Goal: Information Seeking & Learning: Find specific fact

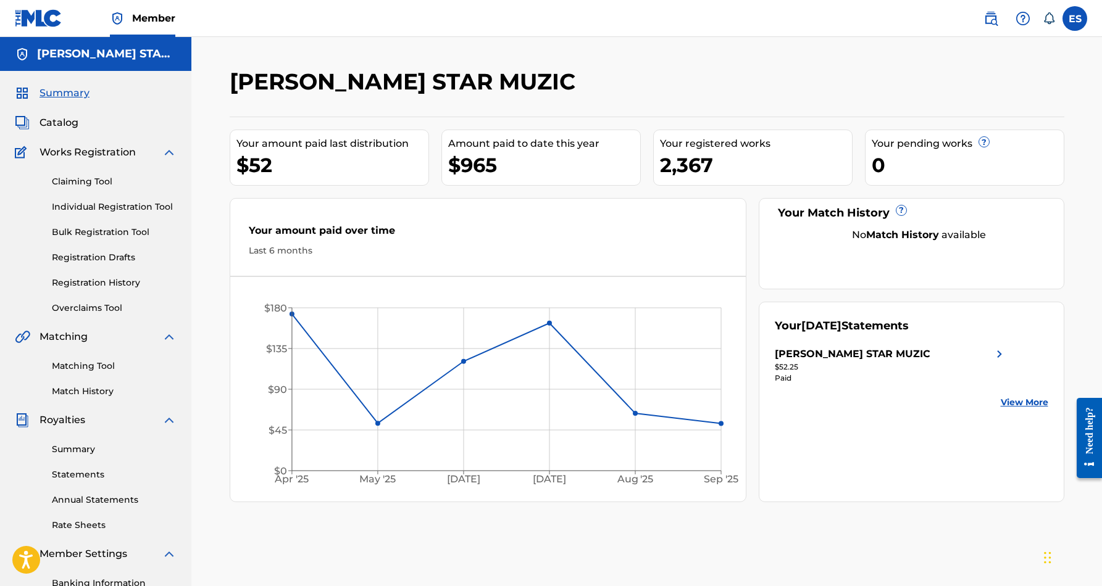
click at [121, 207] on link "Individual Registration Tool" at bounding box center [114, 207] width 125 height 13
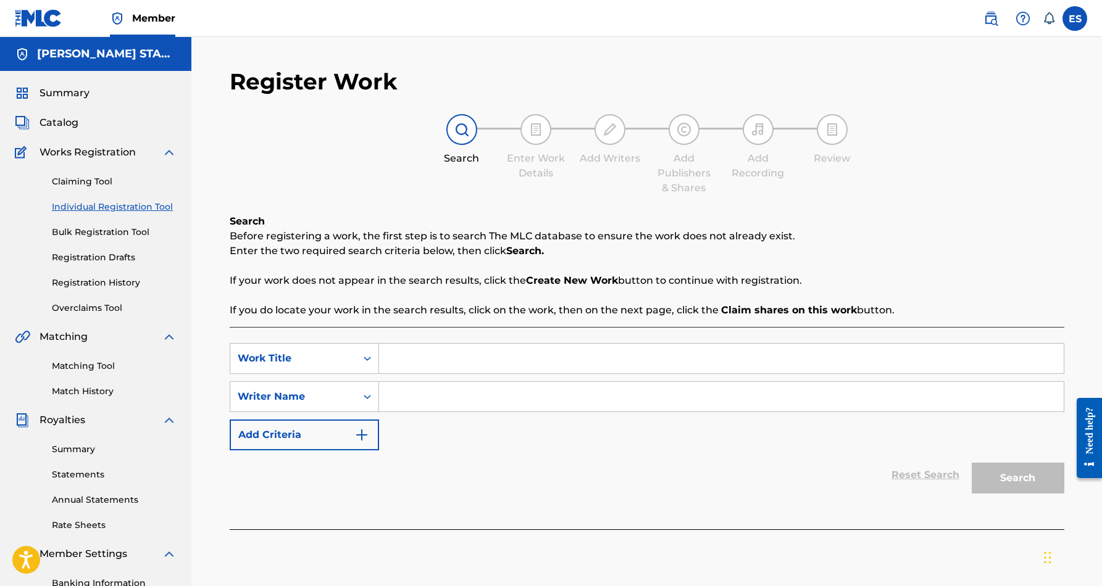
click at [420, 399] on input "Search Form" at bounding box center [721, 397] width 685 height 30
paste input "[PERSON_NAME] [PERSON_NAME]"
type input "[PERSON_NAME] [PERSON_NAME]"
click at [507, 432] on div "SearchWithCriteria158181cc-3157-426d-9ce6-9c7227825f4b Work Title SearchWithCri…" at bounding box center [647, 396] width 835 height 107
click at [432, 364] on input "Search Form" at bounding box center [721, 359] width 685 height 30
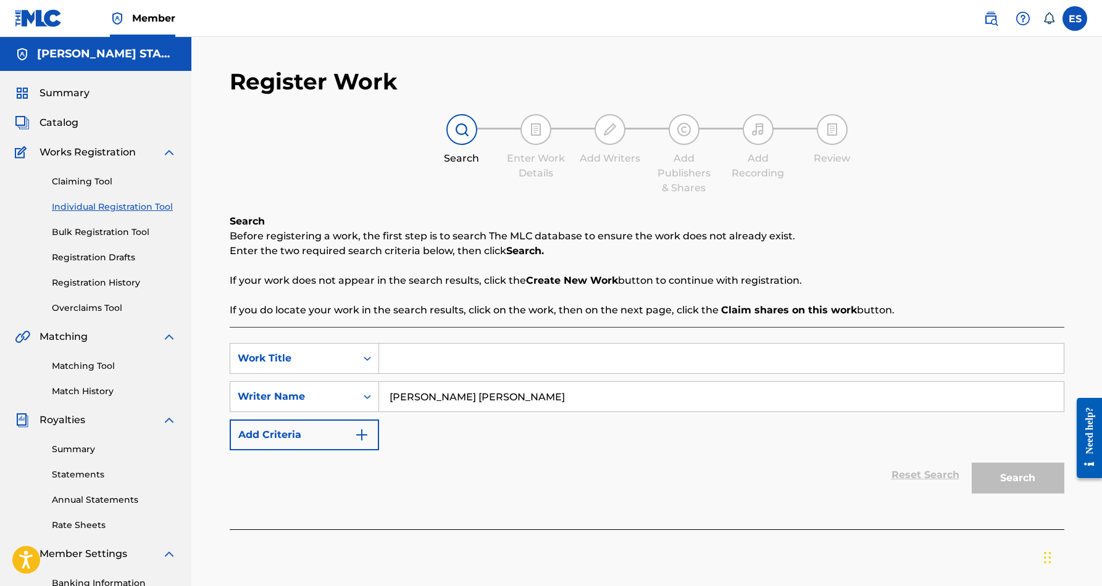
paste input "MORE THAN MY BODY"
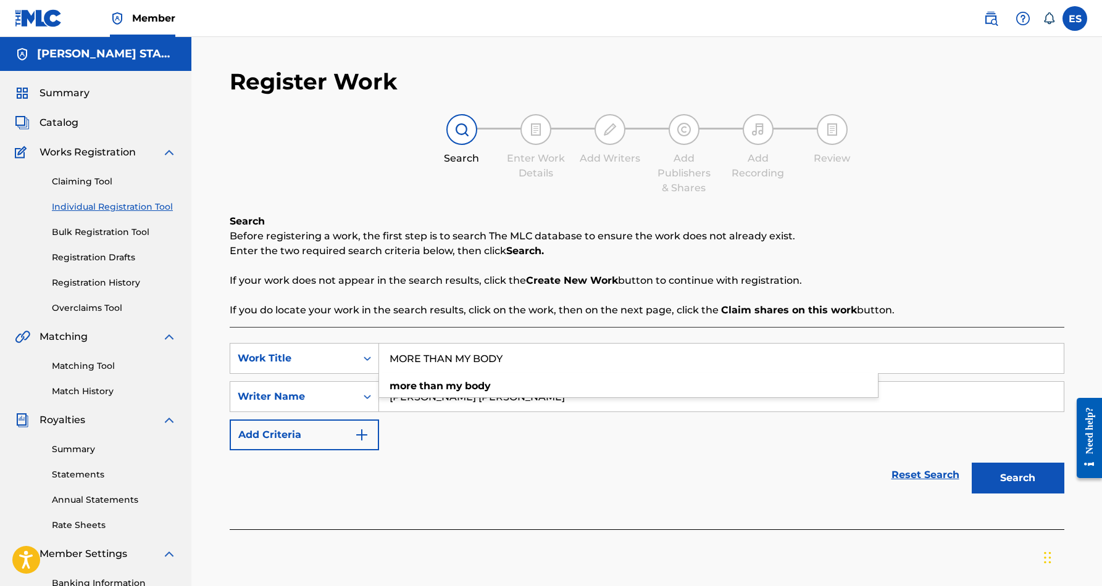
click at [998, 480] on button "Search" at bounding box center [1018, 478] width 93 height 31
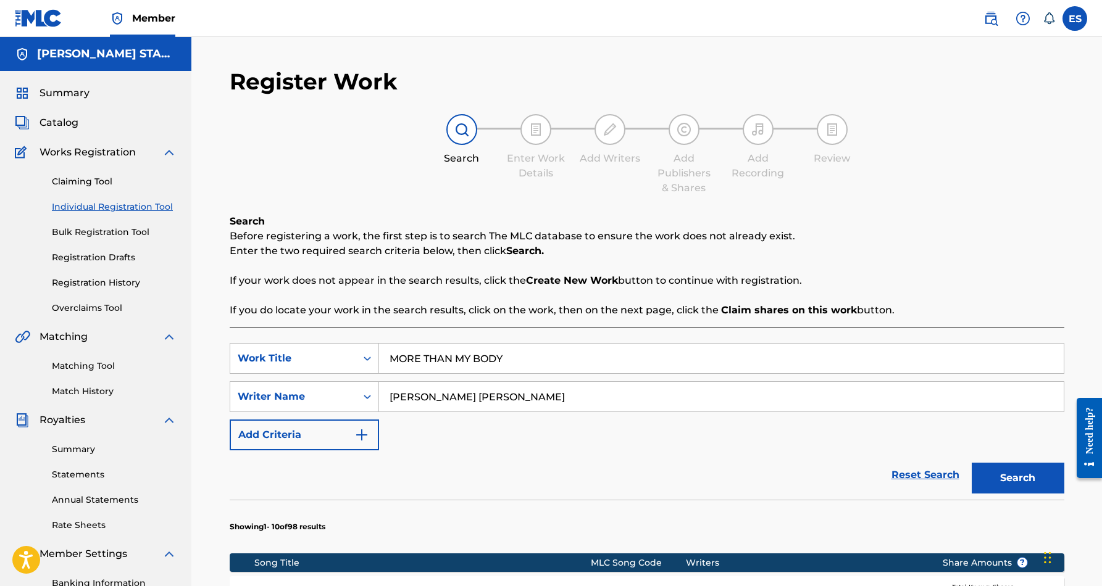
click at [527, 357] on input "MORE THAN MY BODY" at bounding box center [721, 359] width 685 height 30
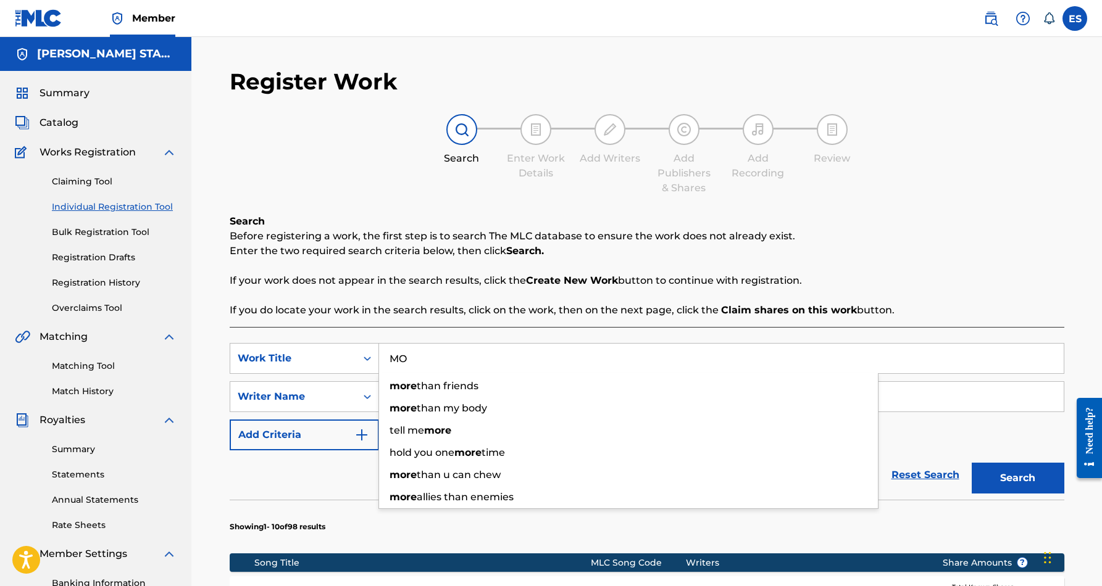
type input "M"
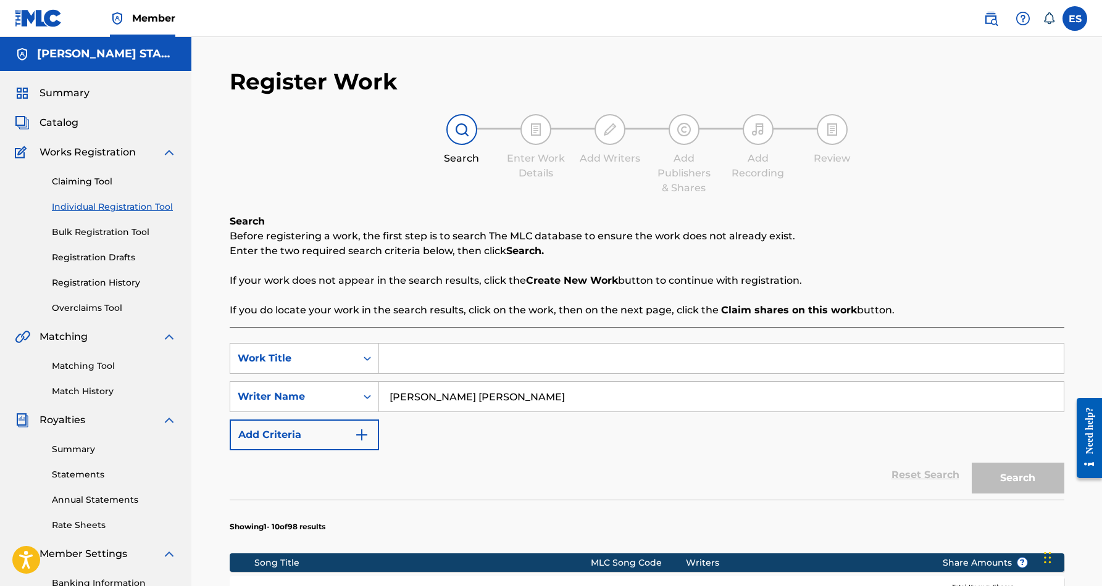
paste input "LAND MINE"
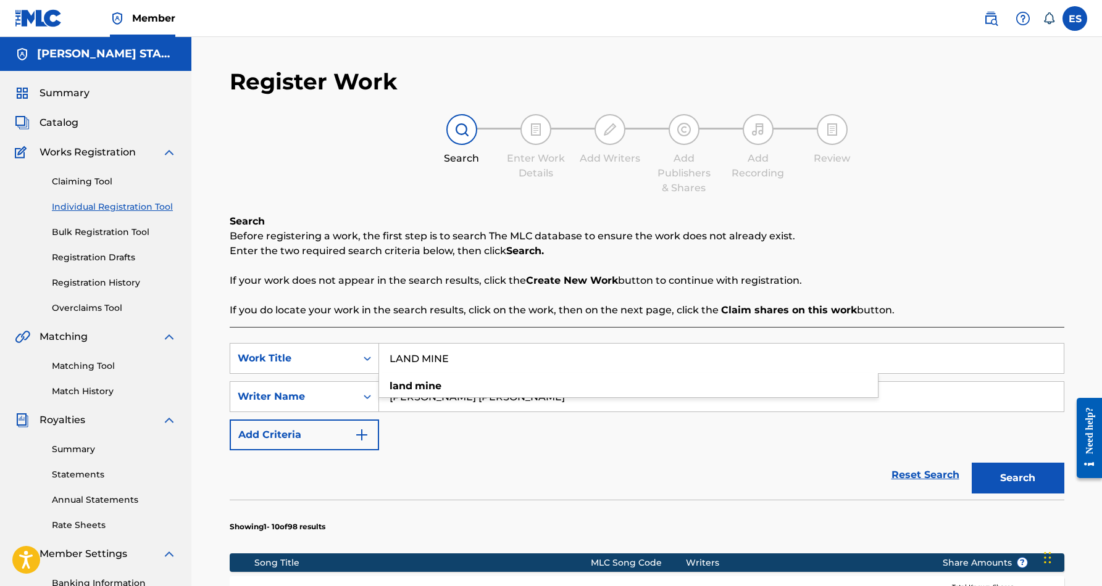
type input "LAND MINE"
click at [1026, 480] on button "Search" at bounding box center [1018, 478] width 93 height 31
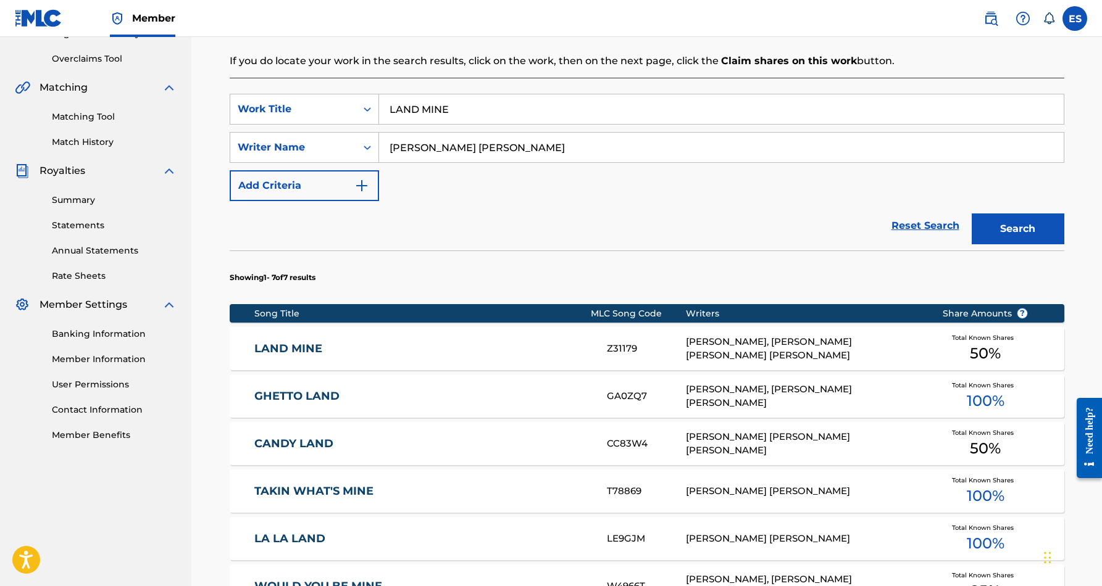
scroll to position [254, 0]
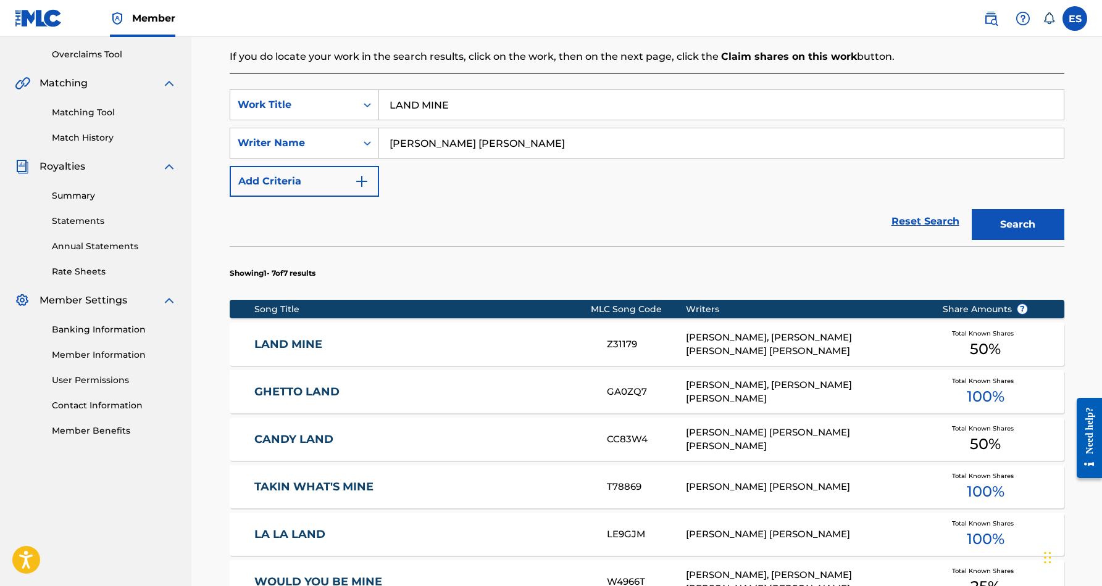
click at [880, 351] on div "[PERSON_NAME], [PERSON_NAME] [PERSON_NAME] [PERSON_NAME]" at bounding box center [805, 345] width 238 height 28
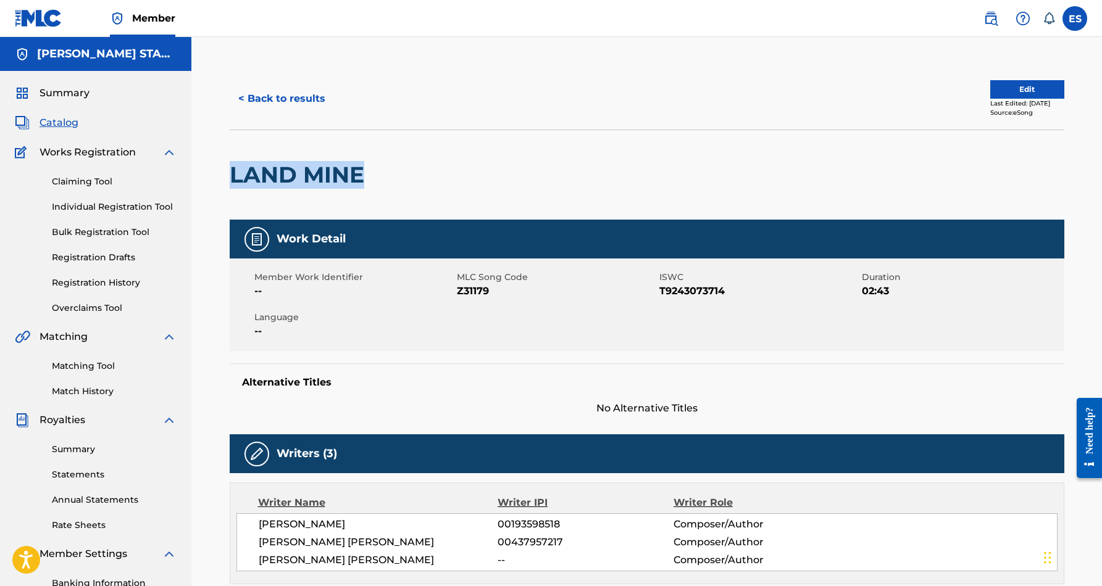
drag, startPoint x: 369, startPoint y: 176, endPoint x: 228, endPoint y: 185, distance: 141.1
click at [228, 185] on div "< Back to results Edit Last Edited: [DATE] Source: eSong LAND MINE Work Detail …" at bounding box center [647, 576] width 864 height 1017
copy h2 "LAND MINE"
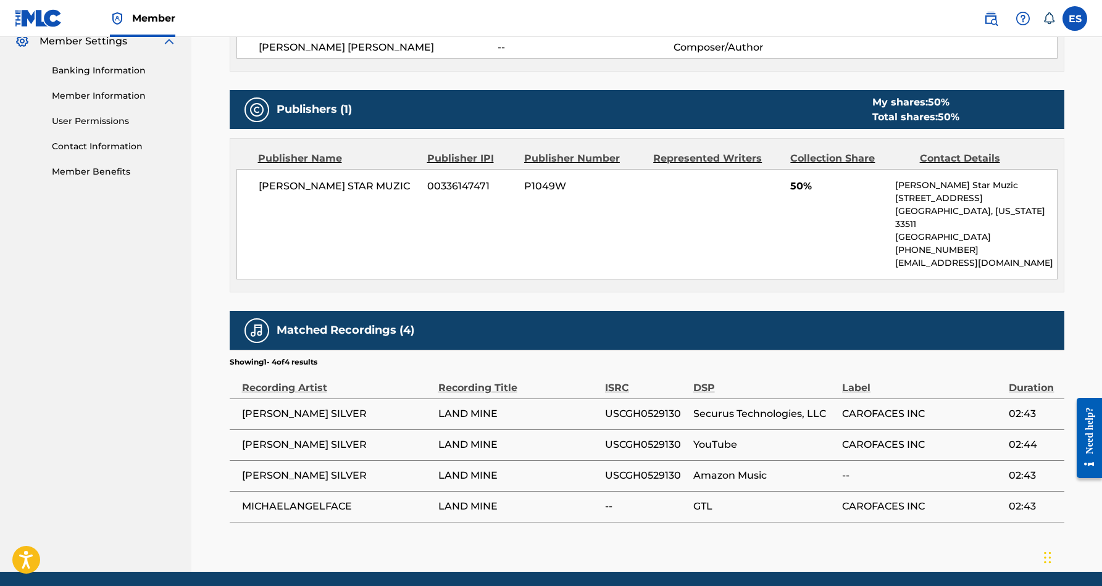
scroll to position [541, 0]
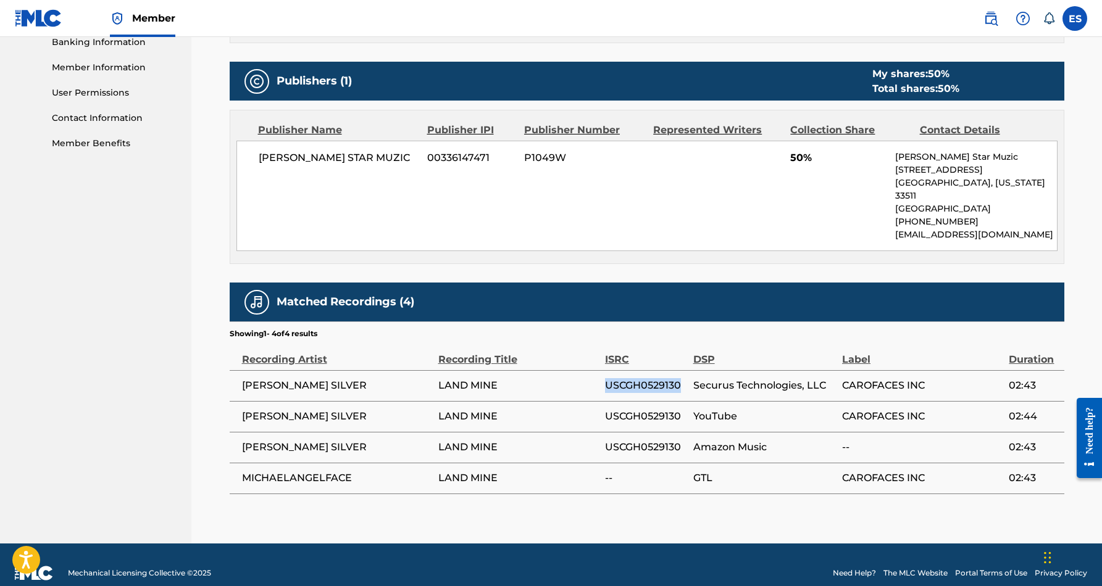
drag, startPoint x: 684, startPoint y: 371, endPoint x: 604, endPoint y: 372, distance: 79.6
click at [605, 378] on span "USCGH0529130" at bounding box center [646, 385] width 82 height 15
copy span "USCGH0529130"
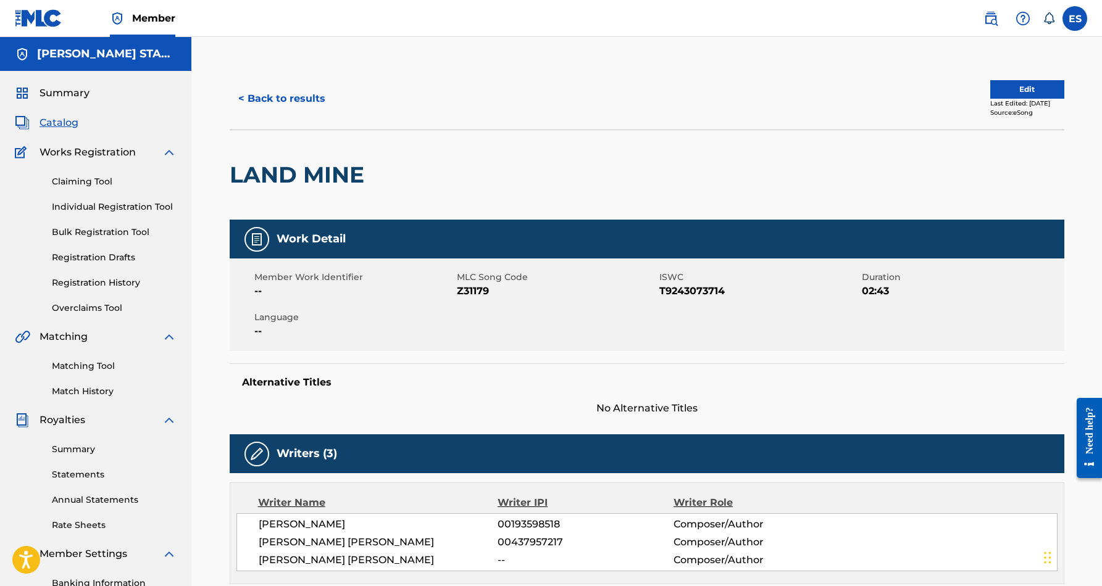
scroll to position [0, 0]
click at [283, 102] on button "< Back to results" at bounding box center [282, 98] width 104 height 31
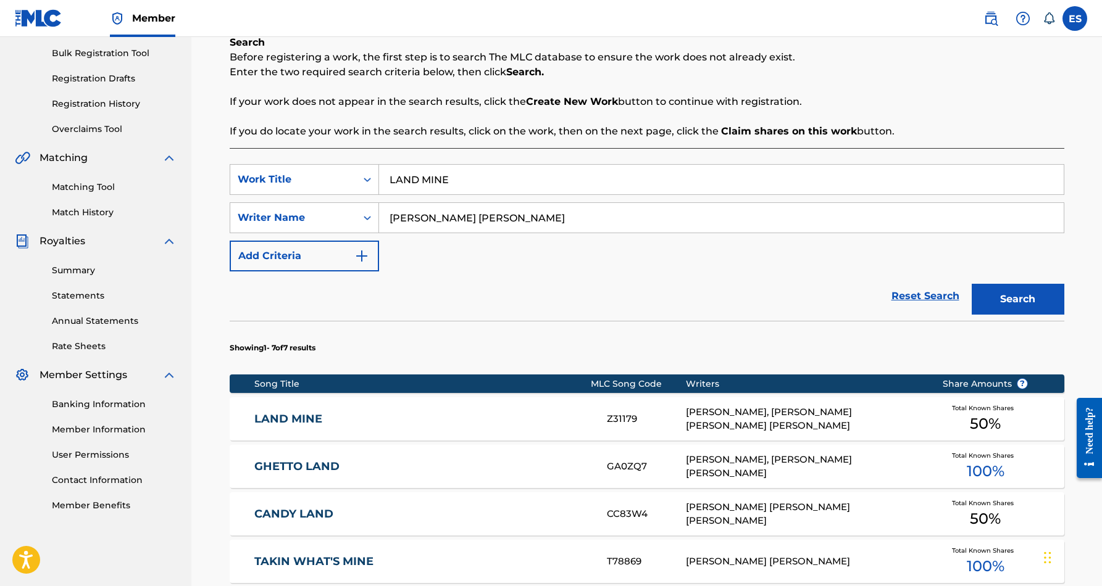
click at [469, 181] on input "LAND MINE" at bounding box center [721, 180] width 685 height 30
type input "L"
paste input "LOVE ENDURES"
type input "LOVE ENDURES"
click at [981, 296] on button "Search" at bounding box center [1018, 299] width 93 height 31
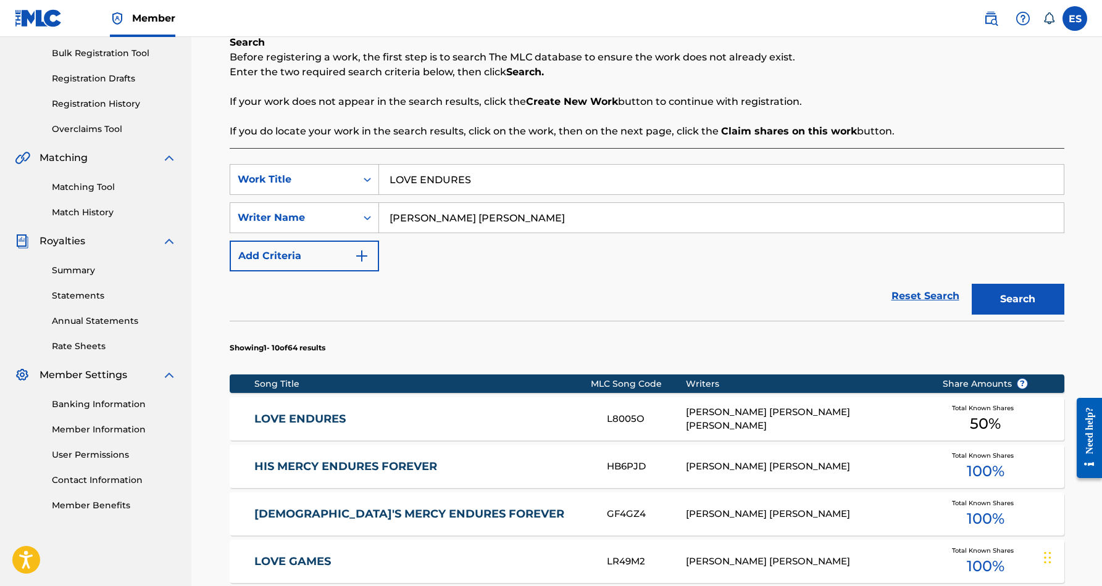
scroll to position [235, 0]
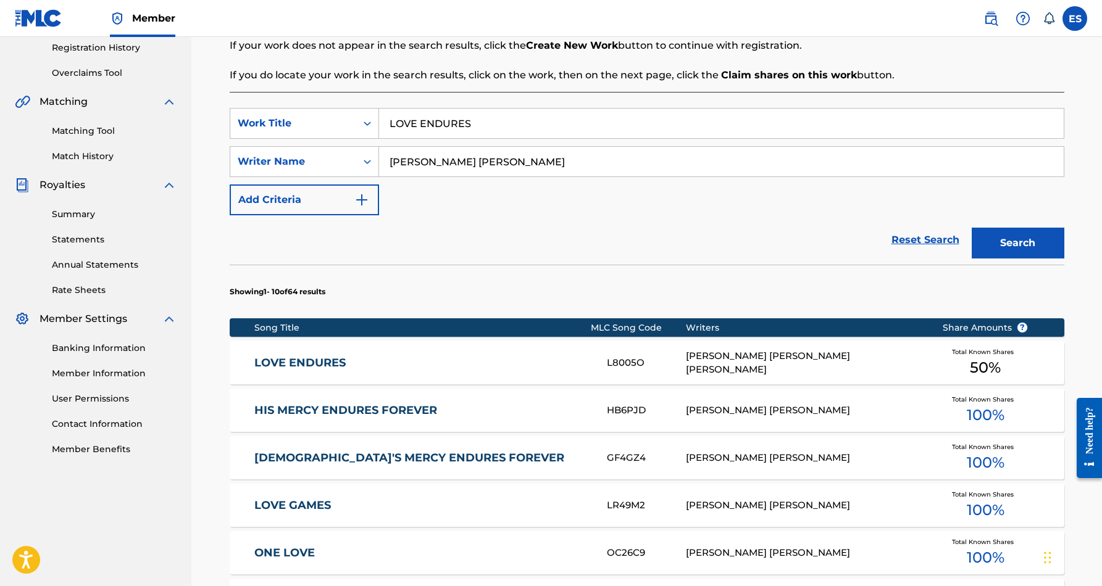
click at [816, 361] on div "[PERSON_NAME] [PERSON_NAME] [PERSON_NAME]" at bounding box center [805, 363] width 238 height 28
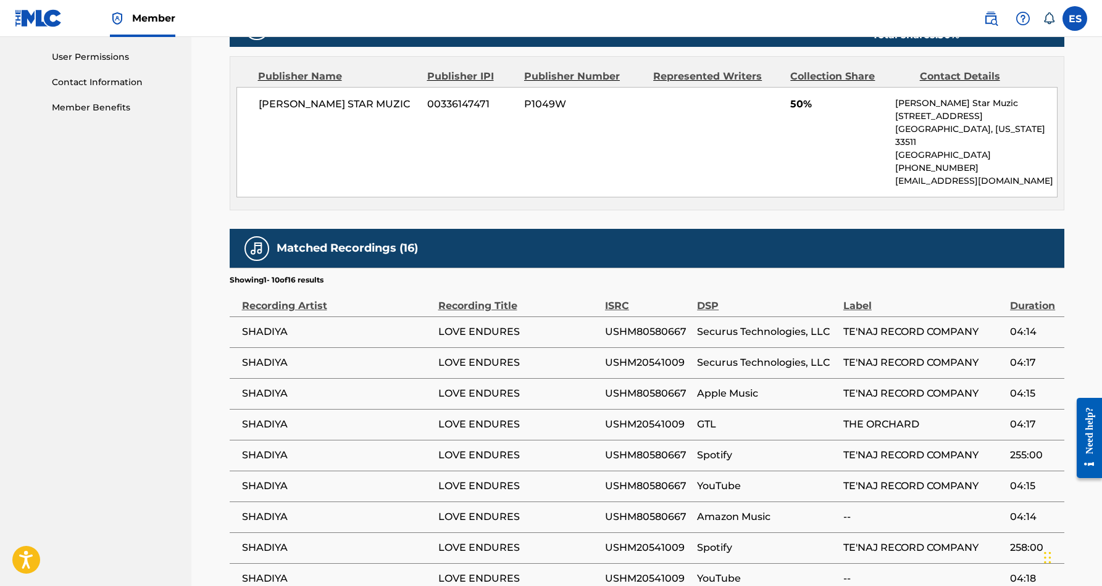
scroll to position [590, 0]
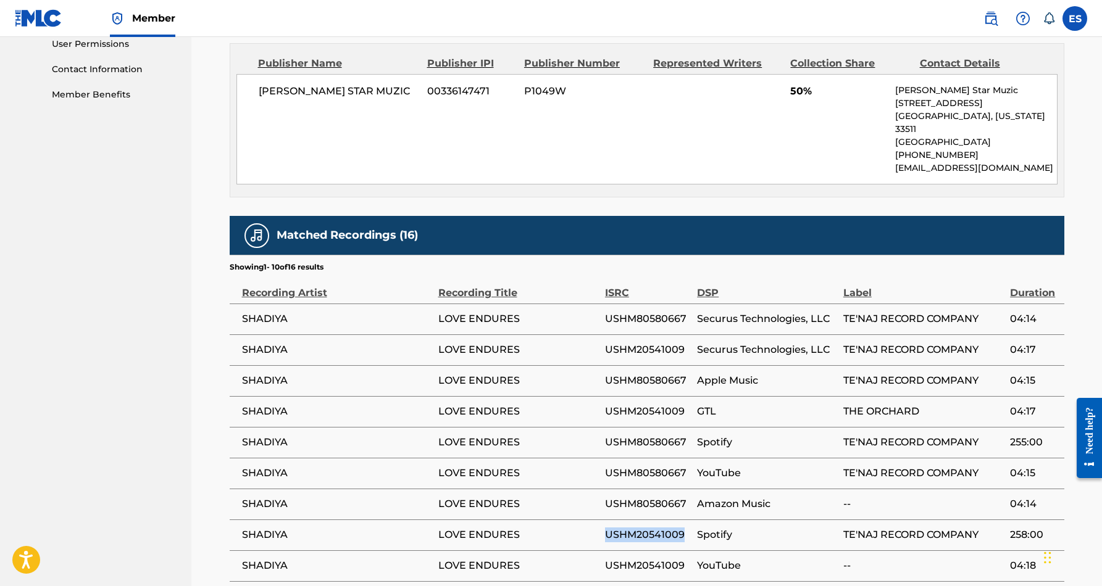
drag, startPoint x: 685, startPoint y: 522, endPoint x: 607, endPoint y: 525, distance: 77.2
click at [607, 528] on span "USHM20541009" at bounding box center [648, 535] width 86 height 15
copy span "USHM20541009"
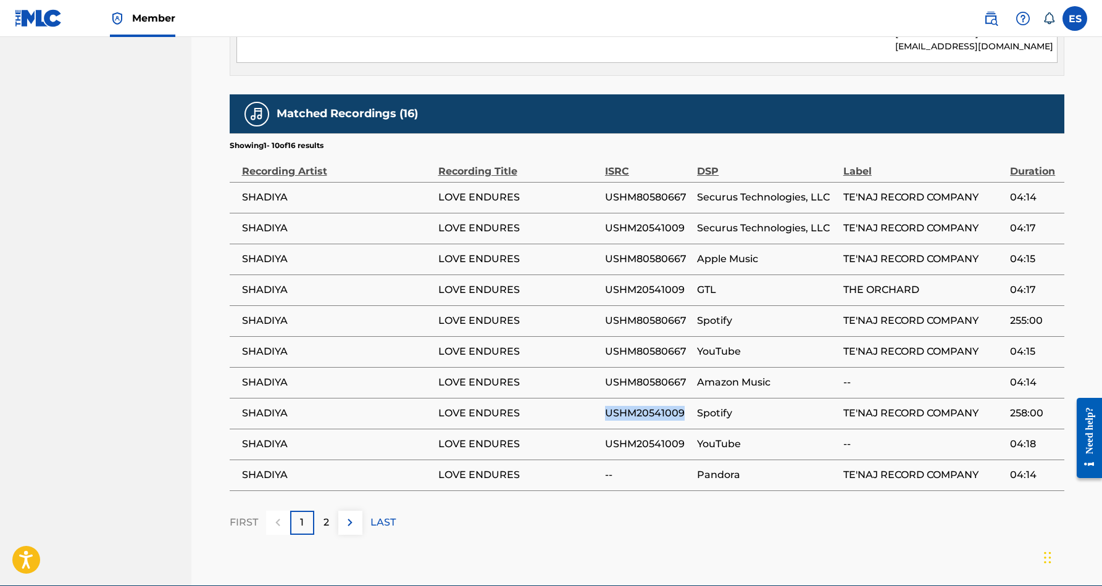
scroll to position [720, 0]
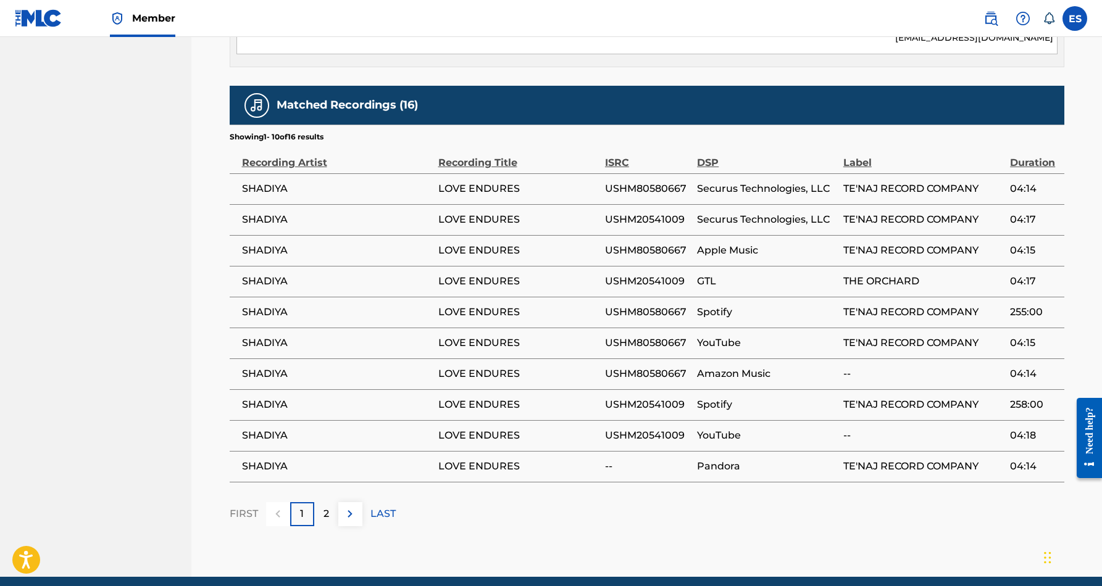
click at [324, 507] on p "2" at bounding box center [326, 514] width 6 height 15
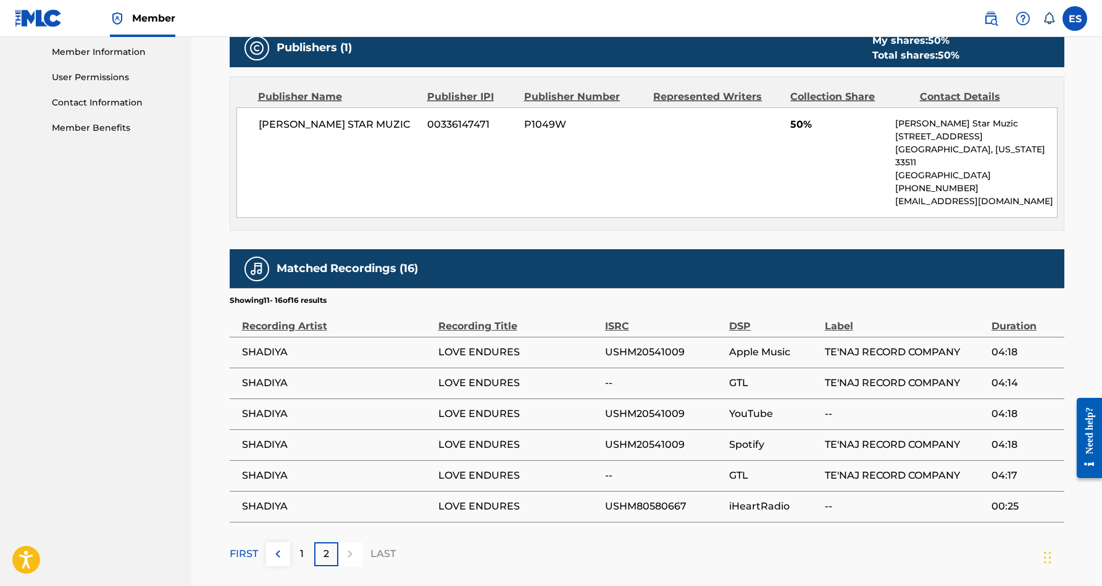
scroll to position [559, 0]
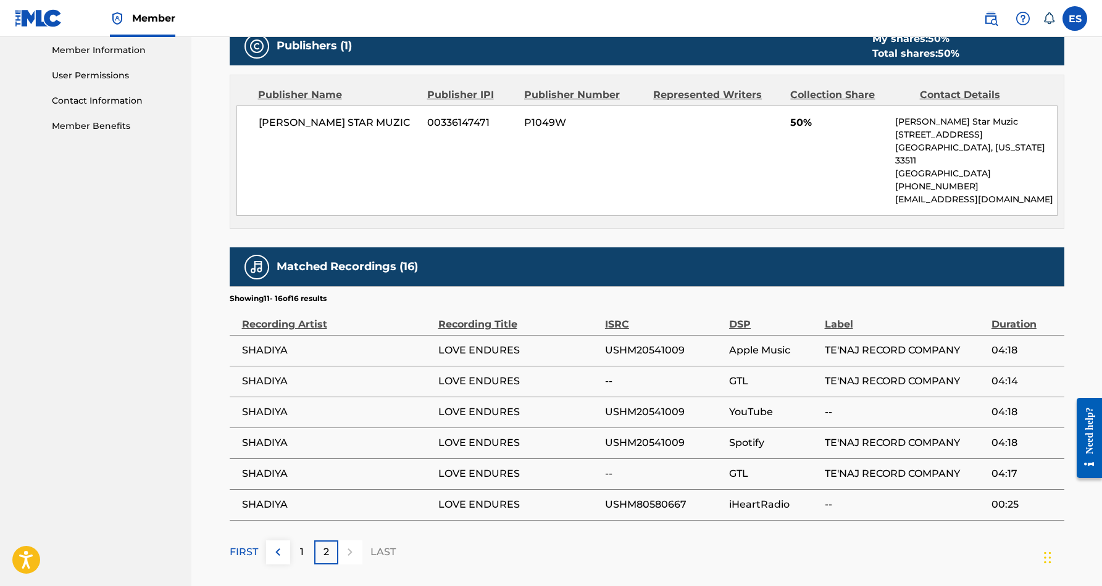
click at [305, 541] on div "1" at bounding box center [302, 553] width 24 height 24
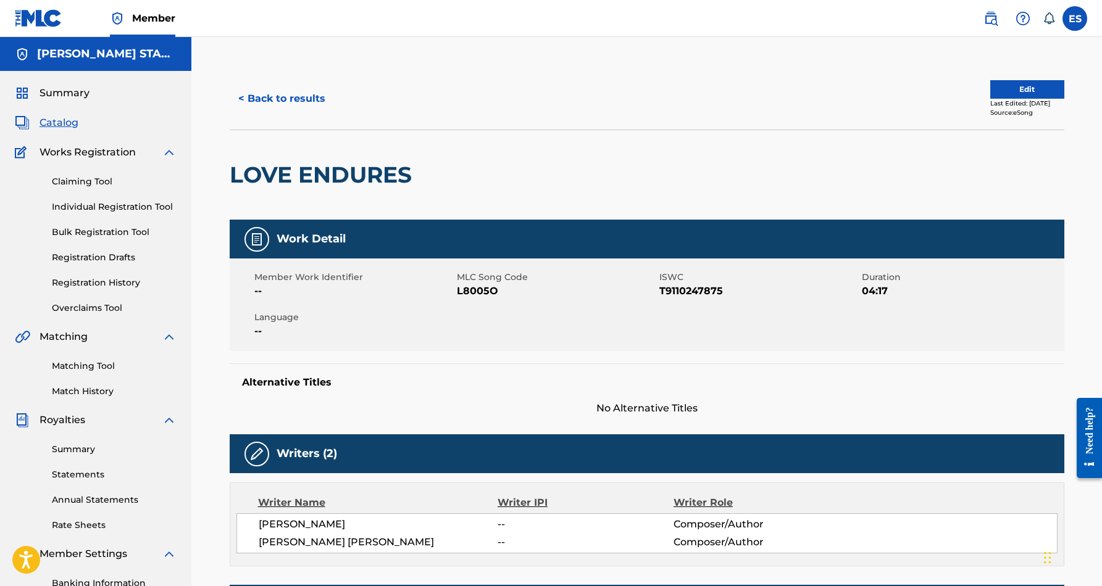
scroll to position [0, 0]
click at [283, 99] on button "< Back to results" at bounding box center [282, 98] width 104 height 31
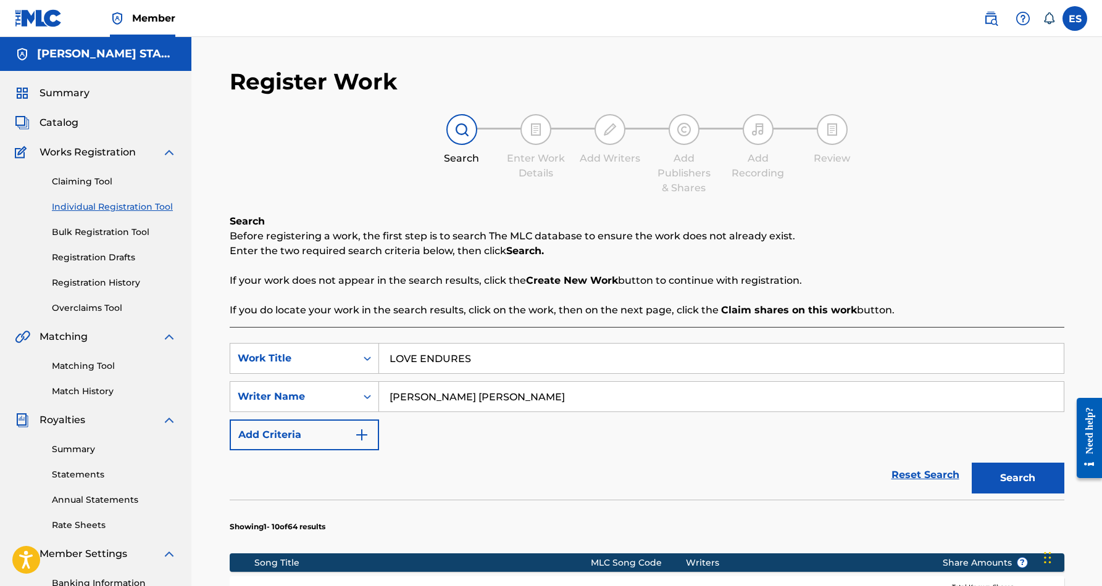
scroll to position [179, 0]
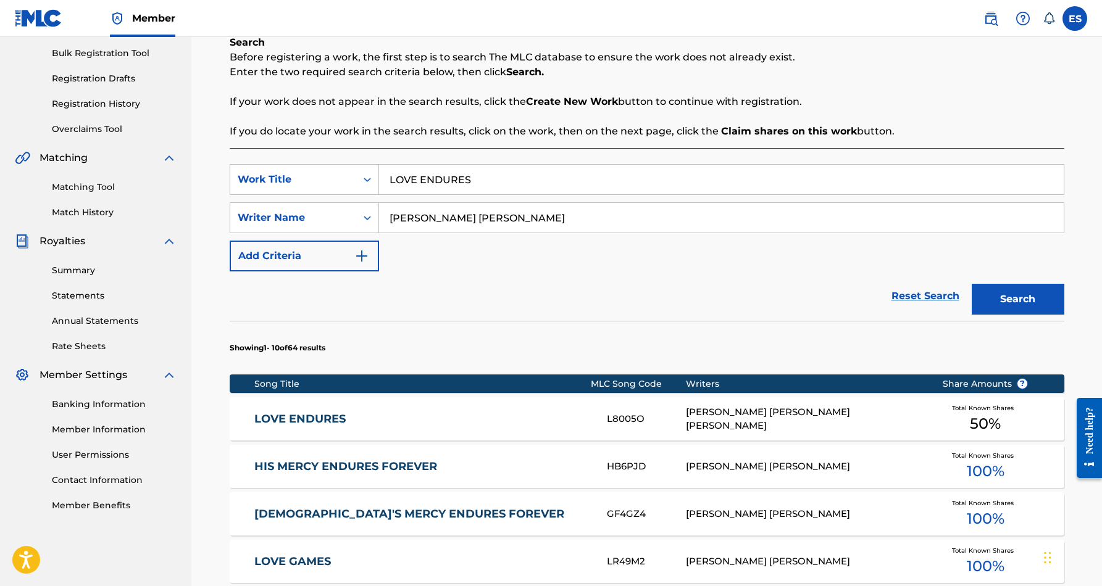
click at [486, 175] on input "LOVE ENDURES" at bounding box center [721, 180] width 685 height 30
type input "L"
paste input "QUICKIE"
type input "QUICKIE"
click at [1033, 294] on button "Search" at bounding box center [1018, 299] width 93 height 31
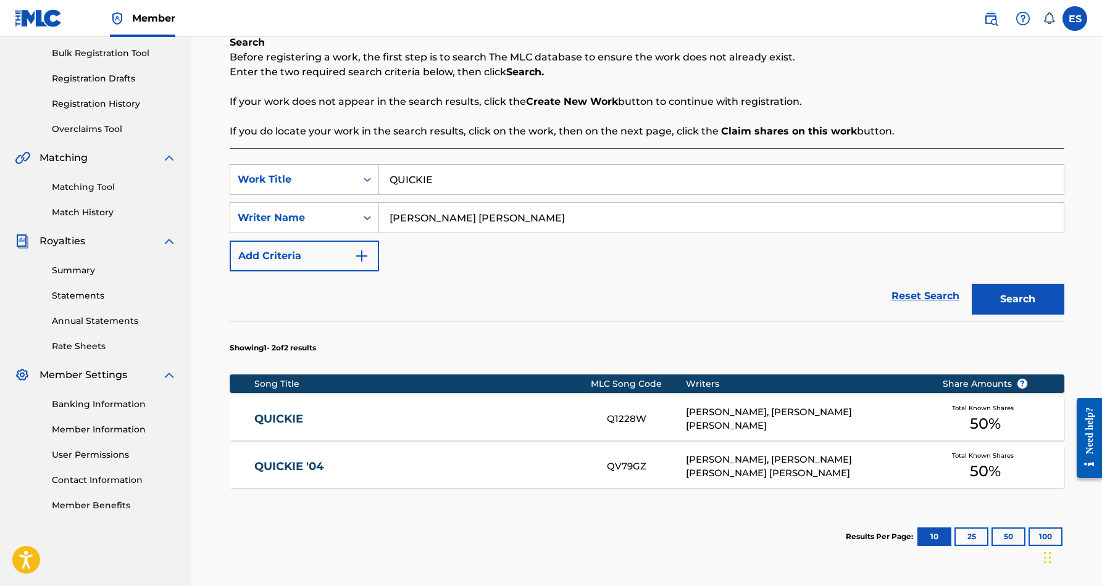
click at [790, 413] on div "[PERSON_NAME], [PERSON_NAME] [PERSON_NAME]" at bounding box center [805, 420] width 238 height 28
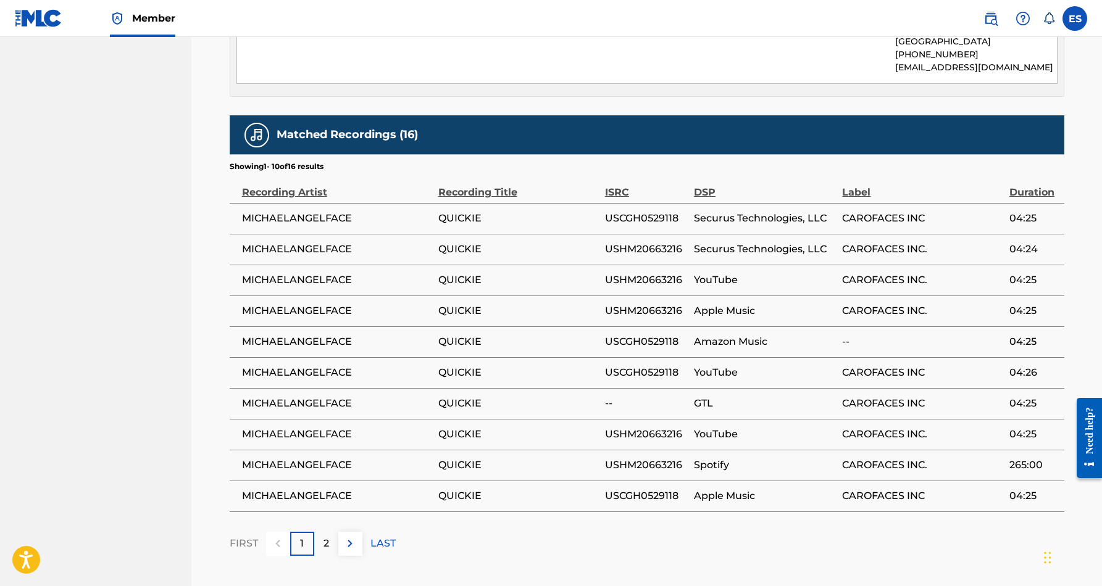
scroll to position [696, 0]
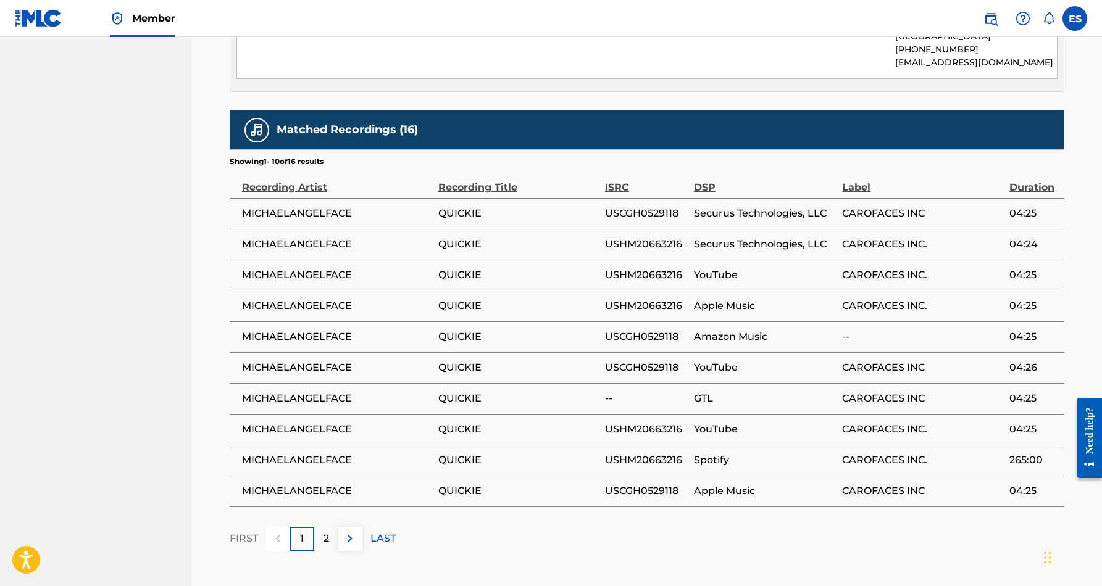
click at [328, 532] on p "2" at bounding box center [326, 539] width 6 height 15
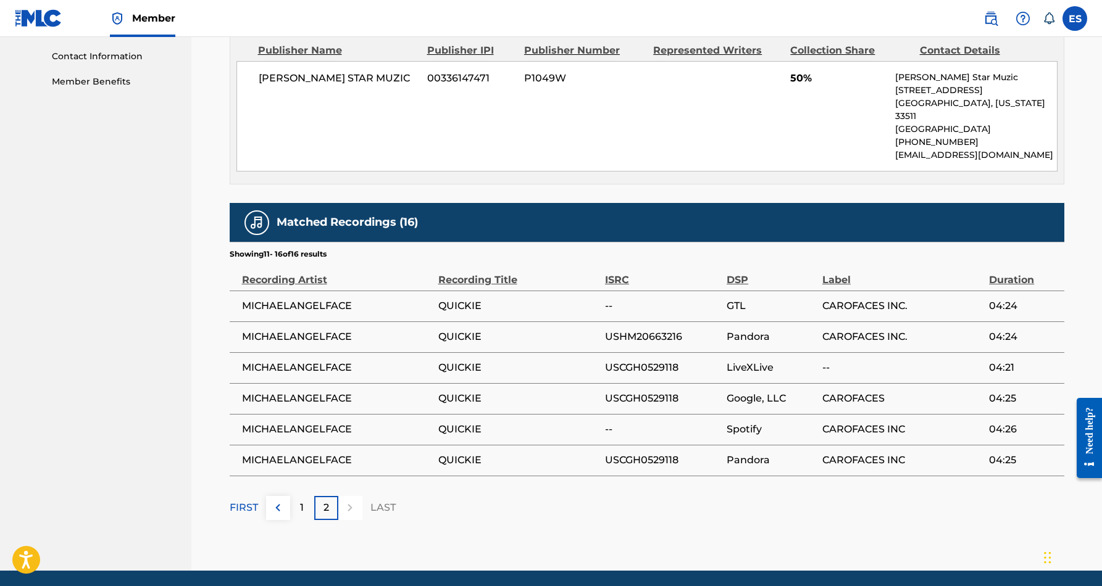
scroll to position [606, 0]
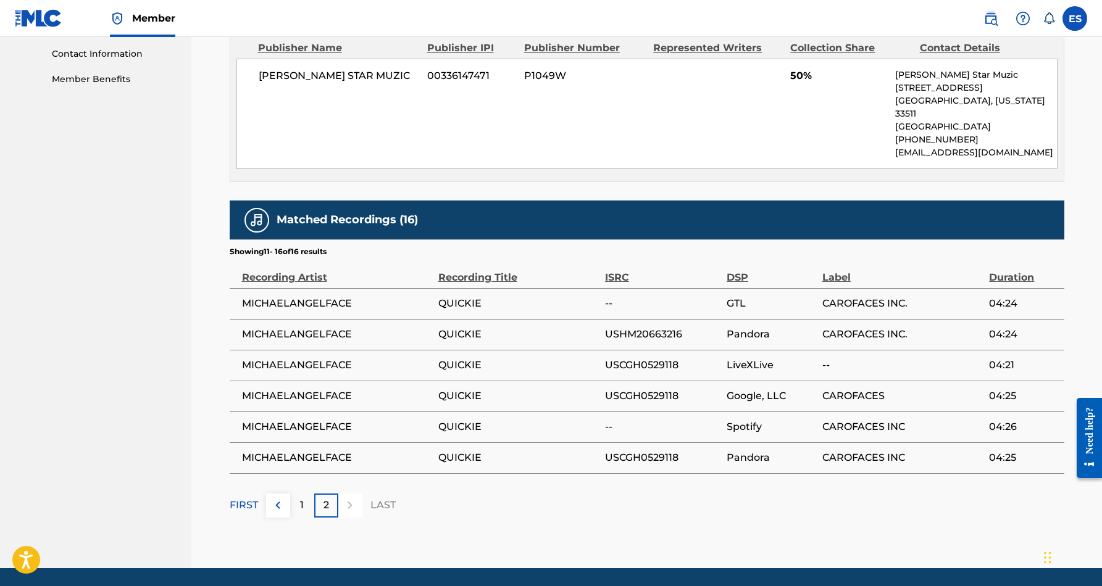
click at [305, 494] on div "1" at bounding box center [302, 506] width 24 height 24
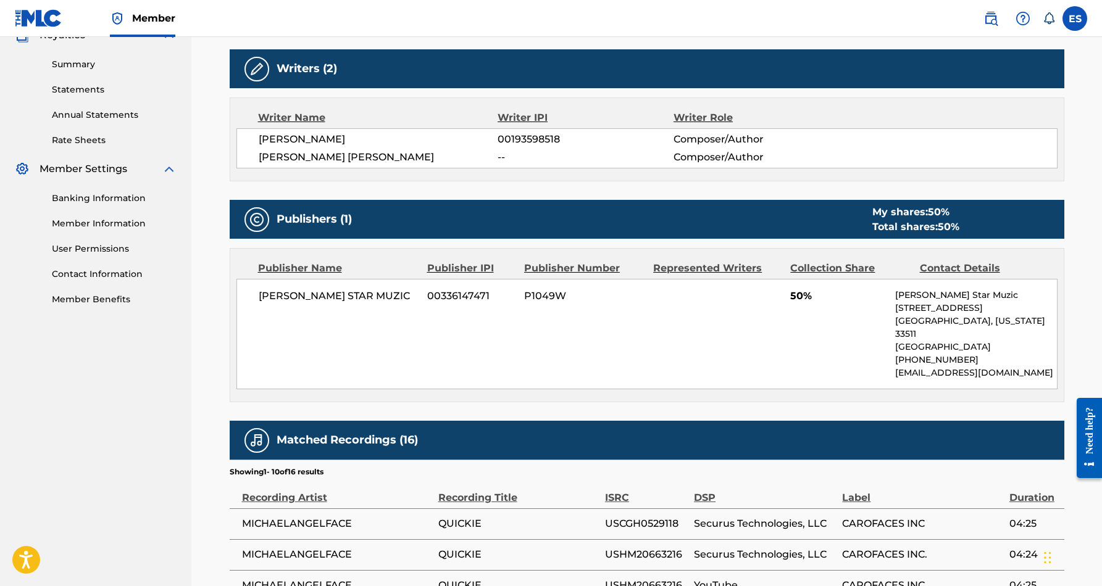
scroll to position [394, 0]
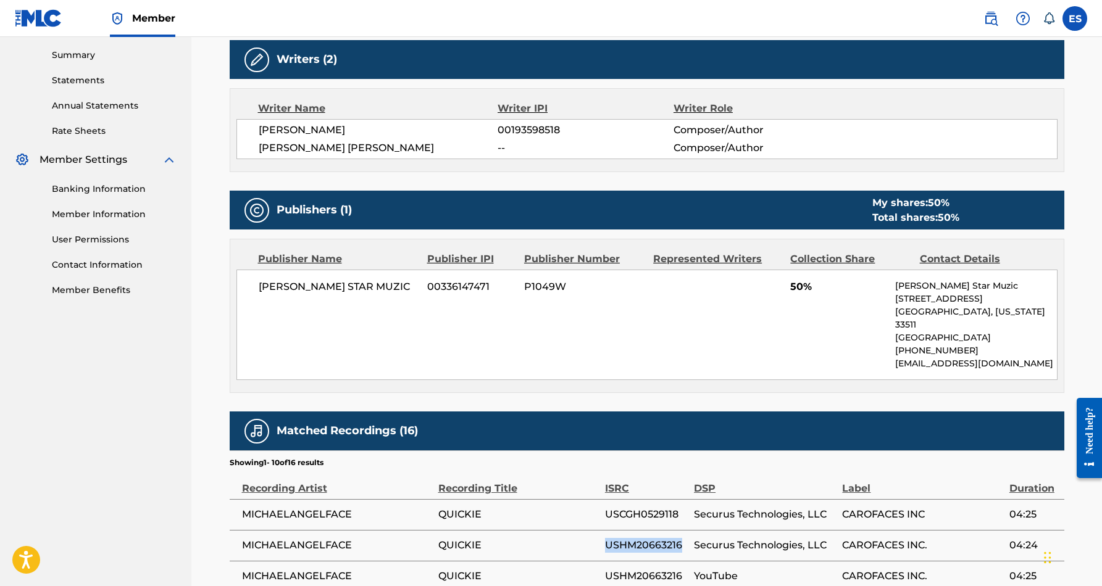
drag, startPoint x: 682, startPoint y: 532, endPoint x: 604, endPoint y: 533, distance: 77.8
click at [605, 538] on span "USHM20663216" at bounding box center [646, 545] width 83 height 15
copy span "USHM20663216"
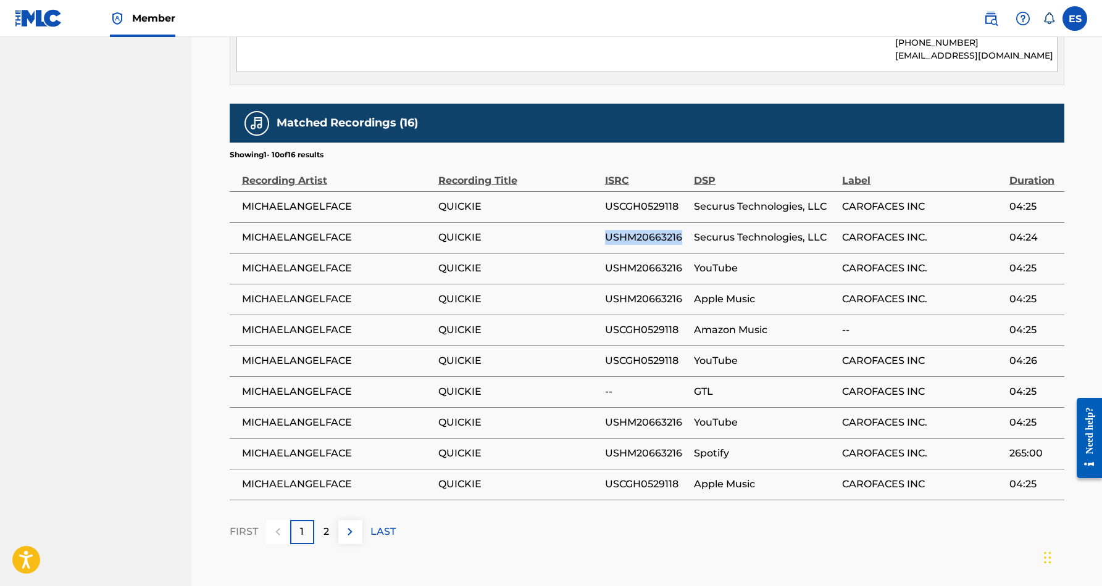
scroll to position [733, 0]
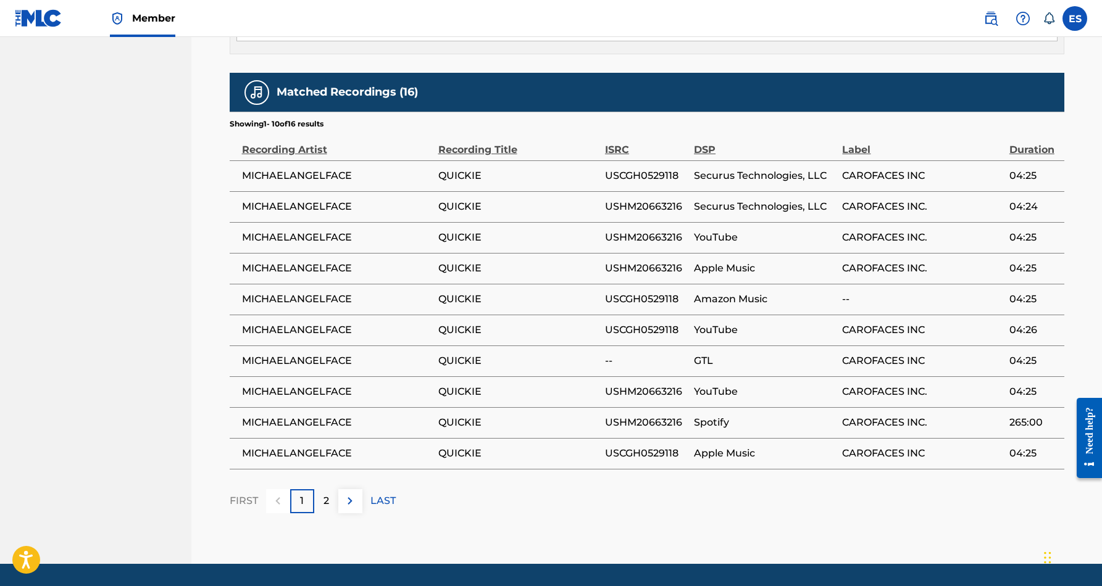
click at [327, 494] on p "2" at bounding box center [326, 501] width 6 height 15
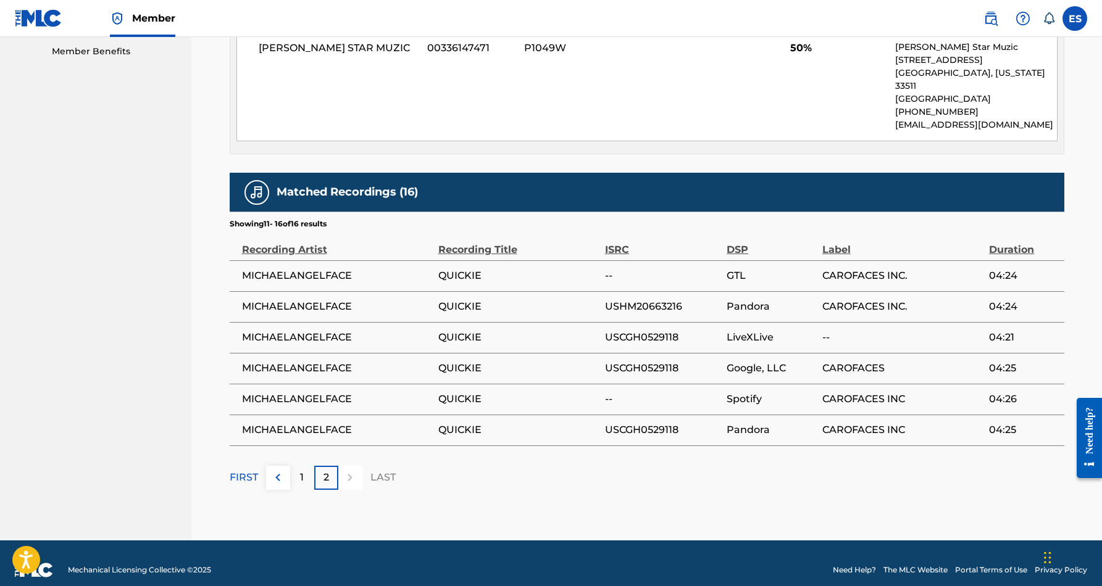
scroll to position [633, 0]
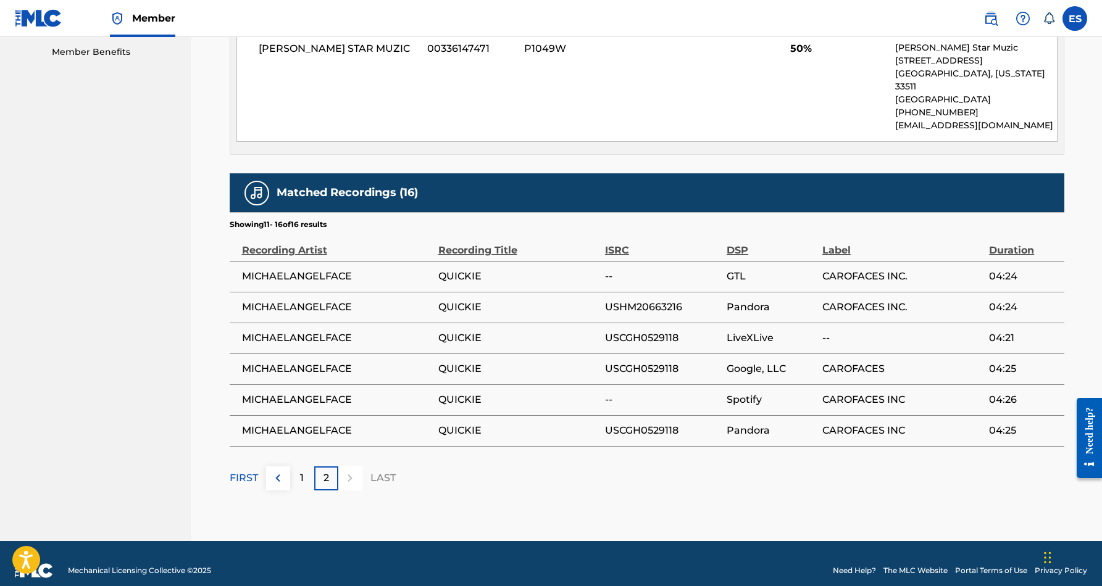
click at [304, 467] on div "1" at bounding box center [302, 479] width 24 height 24
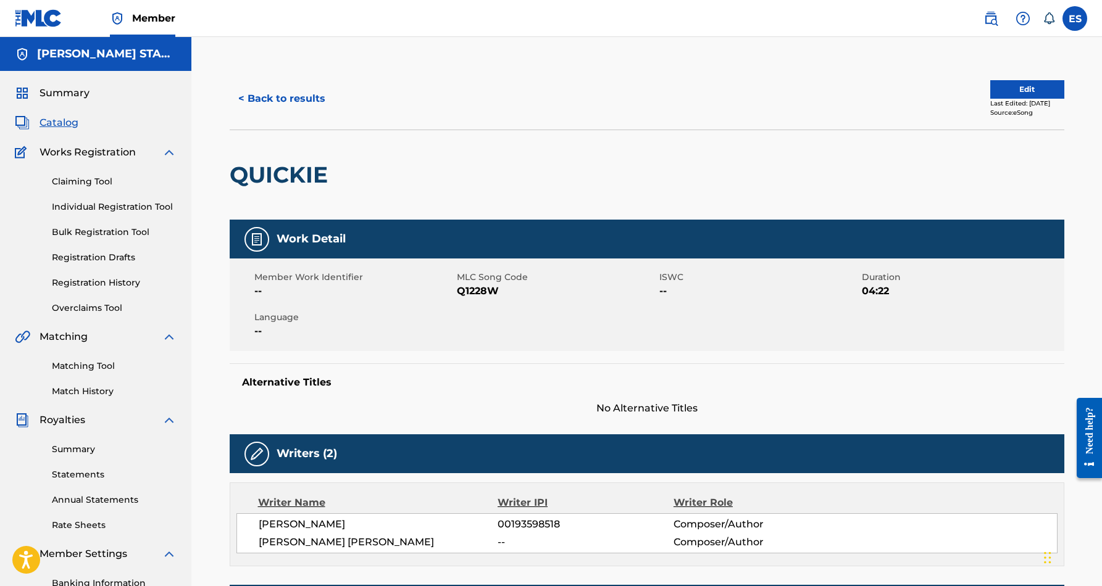
scroll to position [0, 0]
click at [298, 96] on button "< Back to results" at bounding box center [282, 98] width 104 height 31
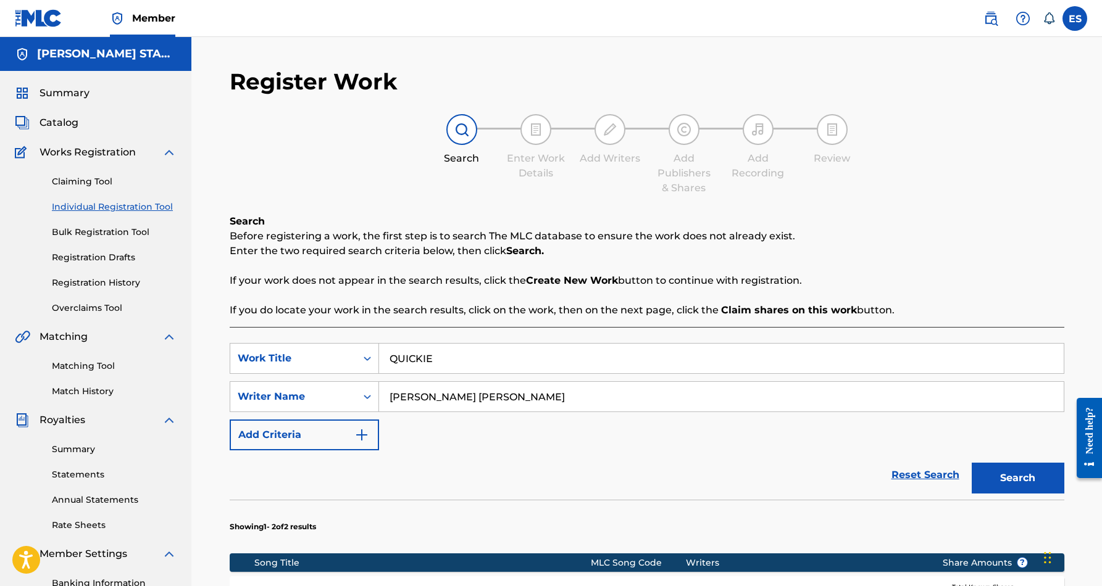
scroll to position [179, 0]
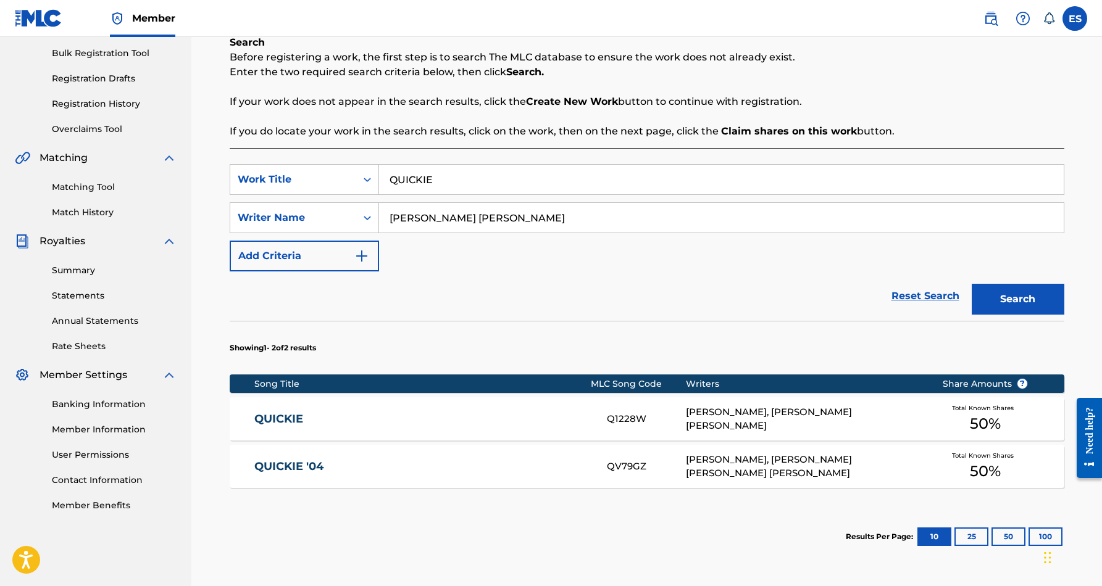
click at [462, 185] on input "QUICKIE" at bounding box center [721, 180] width 685 height 30
type input "Q"
paste input "S.T.L.O.U.I.S."
type input "S.T.L.O.U.I.S."
click at [1001, 290] on button "Search" at bounding box center [1018, 299] width 93 height 31
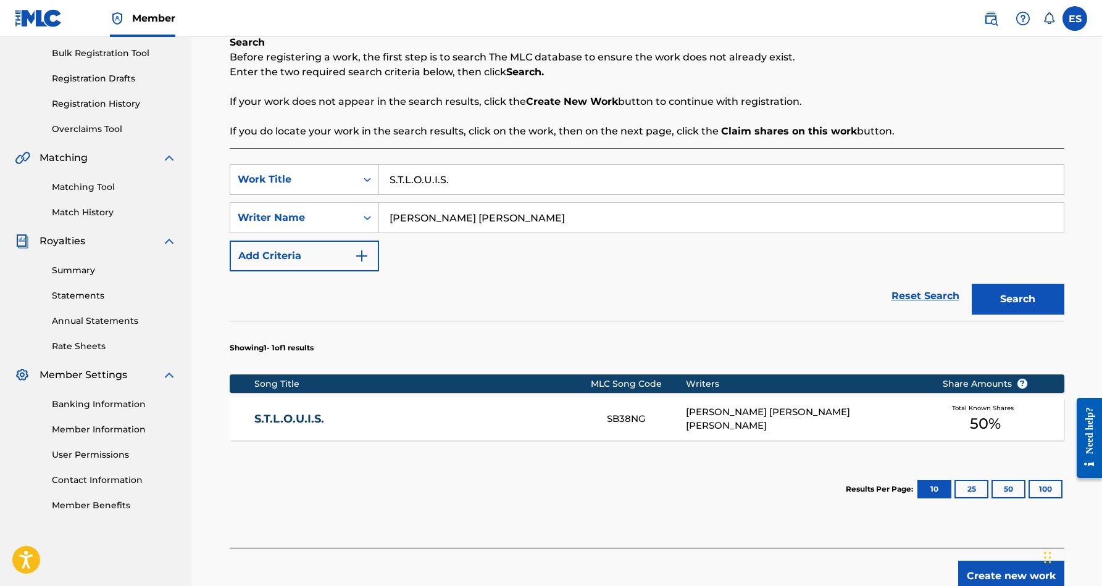
click at [812, 406] on div "S.T.L.O.U.I.S. SB38NG [PERSON_NAME] [PERSON_NAME] [PERSON_NAME] Total Known Sha…" at bounding box center [647, 419] width 835 height 43
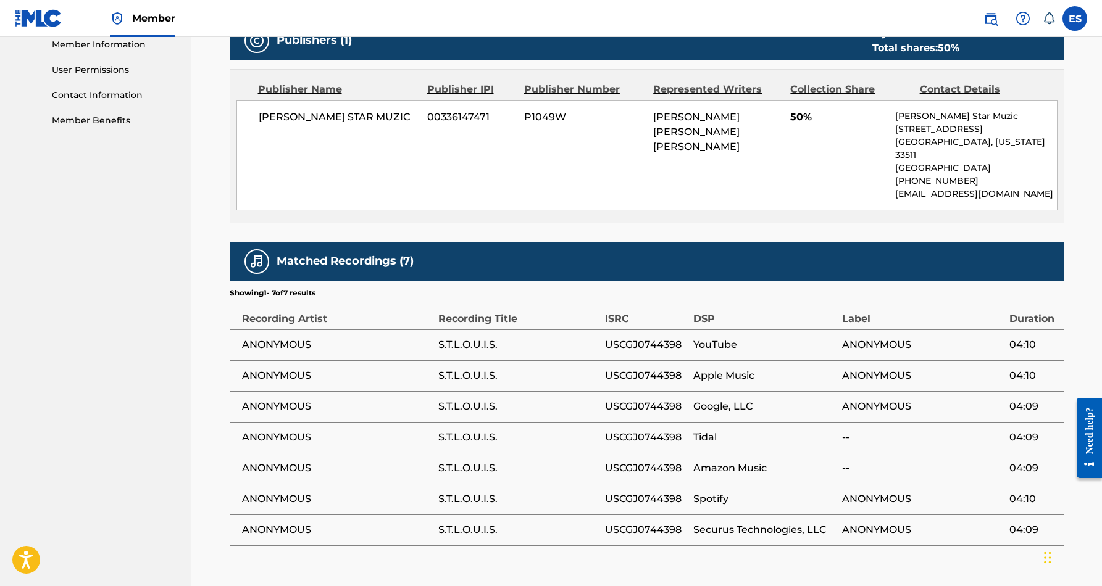
scroll to position [565, 0]
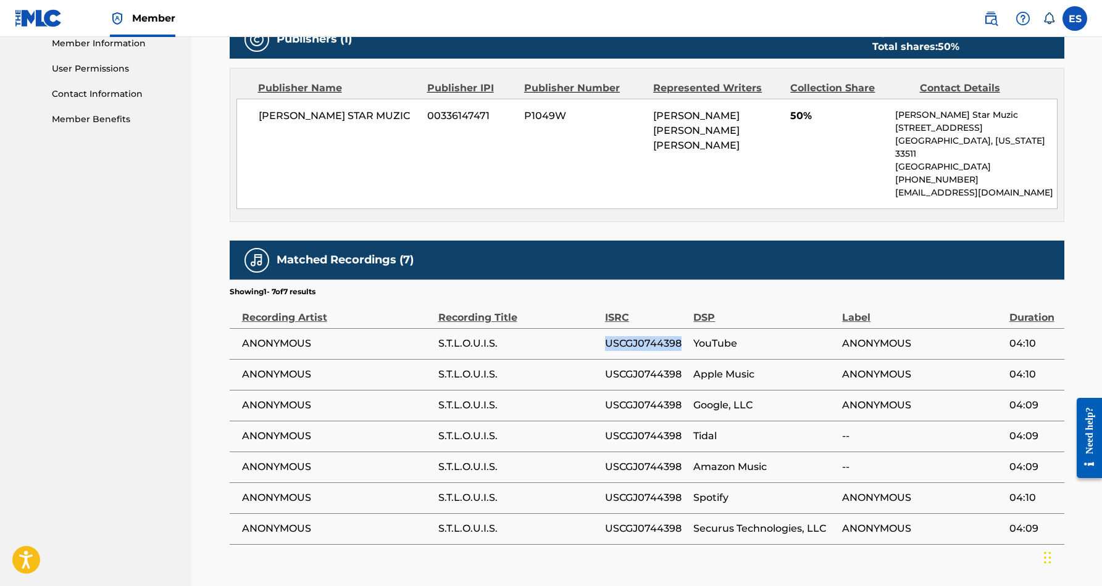
drag, startPoint x: 682, startPoint y: 330, endPoint x: 605, endPoint y: 330, distance: 77.2
click at [605, 336] on span "USCGJ0744398" at bounding box center [646, 343] width 82 height 15
copy span "USCGJ0744398"
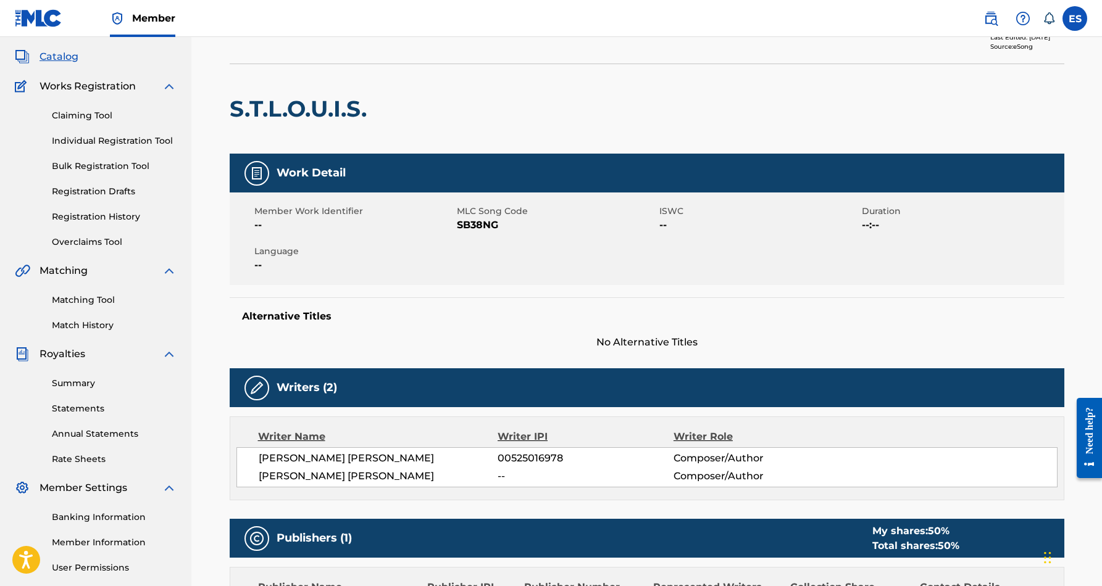
scroll to position [0, 0]
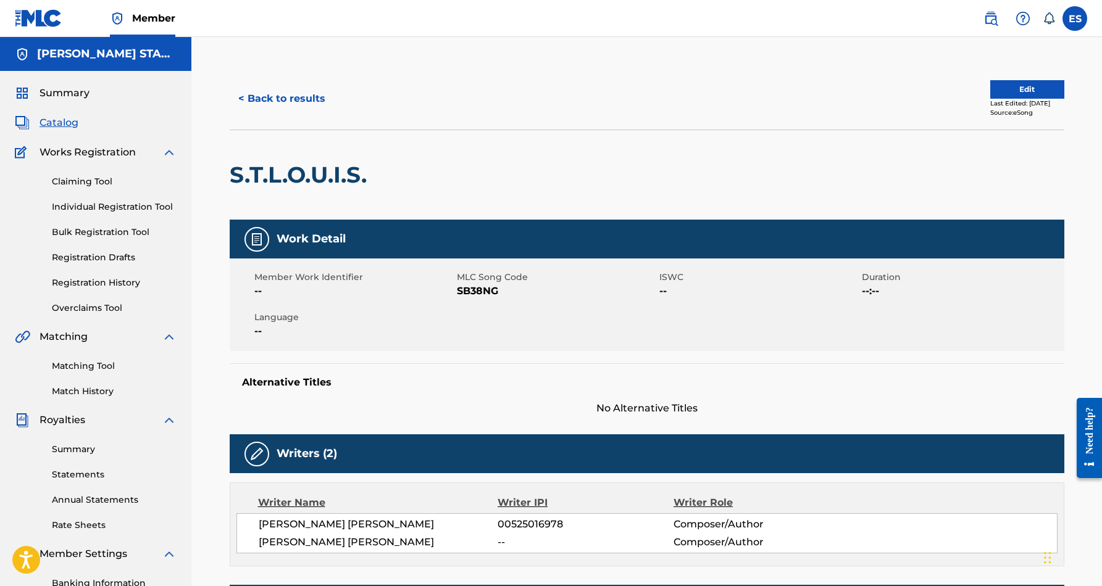
click at [302, 101] on button "< Back to results" at bounding box center [282, 98] width 104 height 31
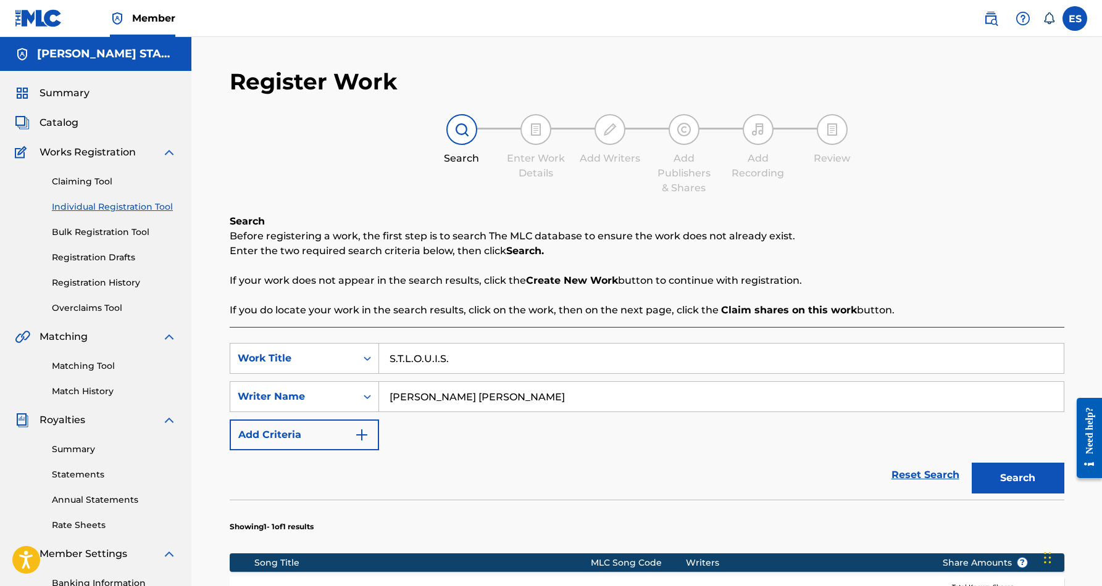
scroll to position [179, 0]
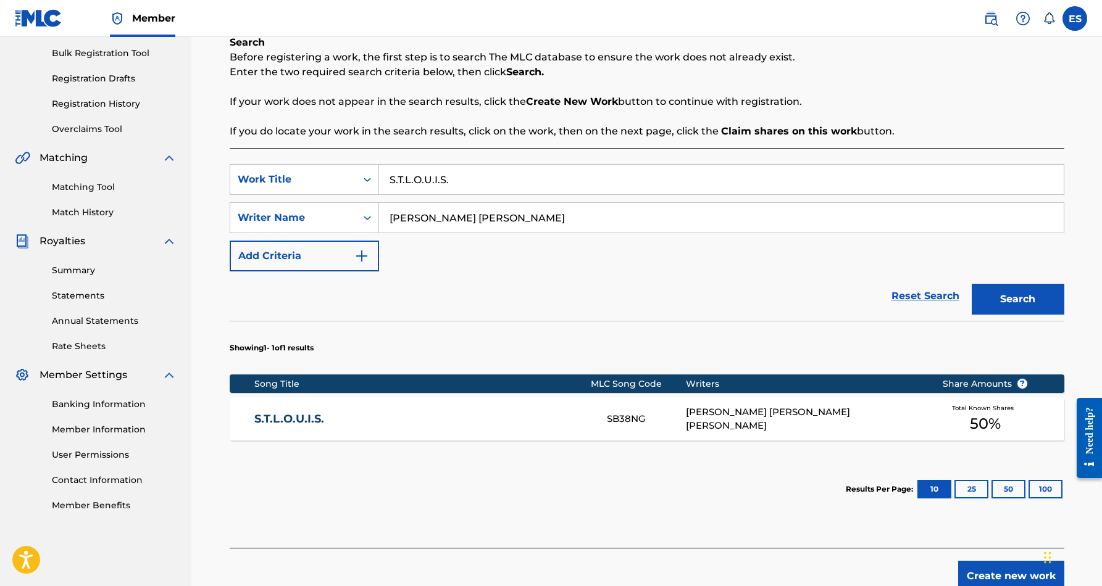
click at [454, 183] on input "S.T.L.O.U.I.S." at bounding box center [721, 180] width 685 height 30
type input "S"
paste input "RENEGADE"
type input "RENEGADE"
click at [1017, 302] on button "Search" at bounding box center [1018, 299] width 93 height 31
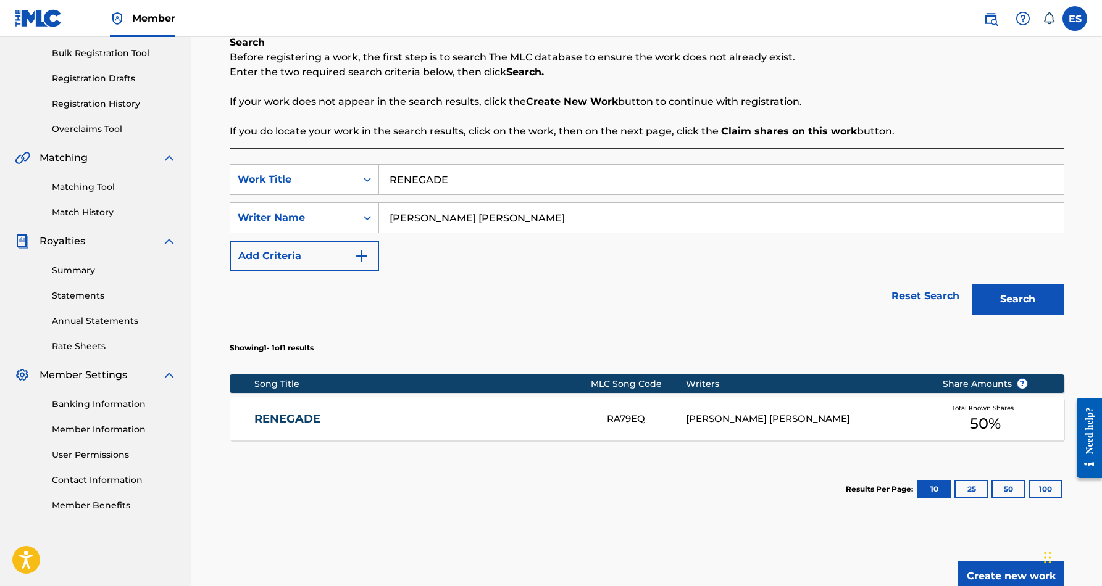
click at [744, 418] on div "[PERSON_NAME] [PERSON_NAME]" at bounding box center [805, 419] width 238 height 14
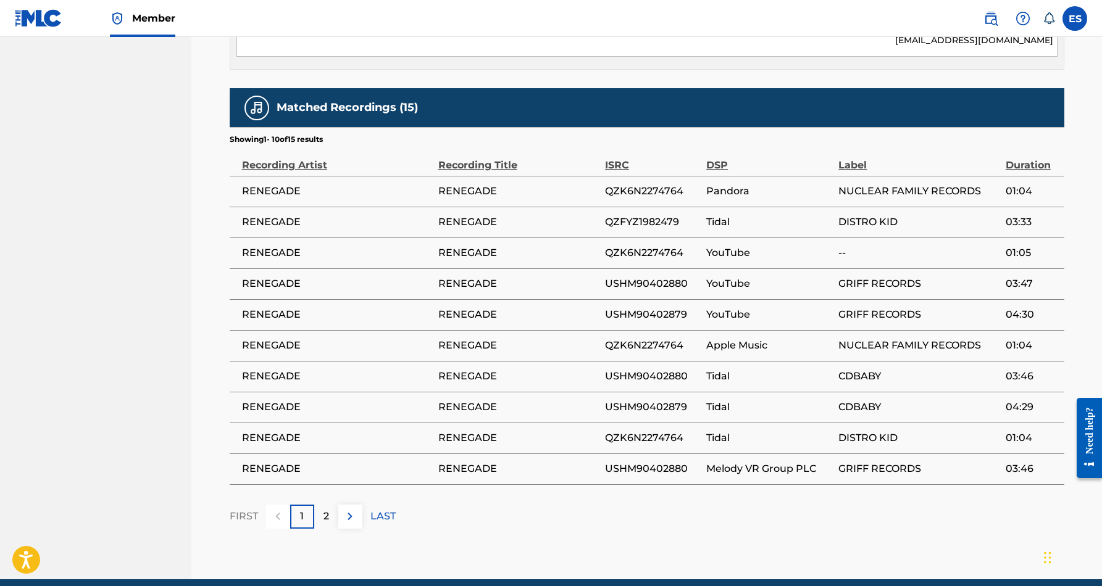
scroll to position [719, 0]
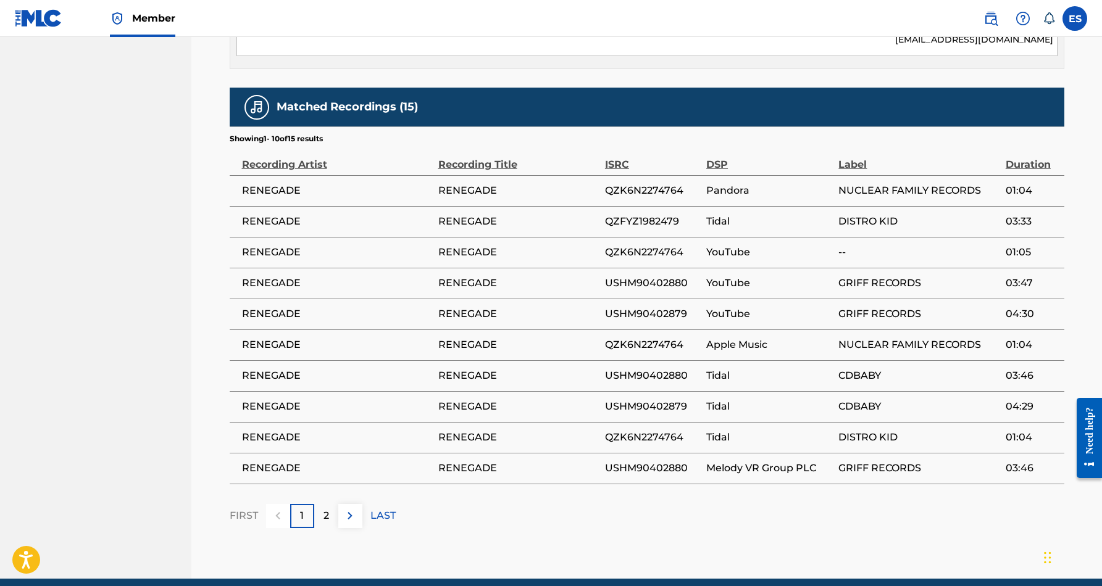
click at [326, 509] on p "2" at bounding box center [326, 516] width 6 height 15
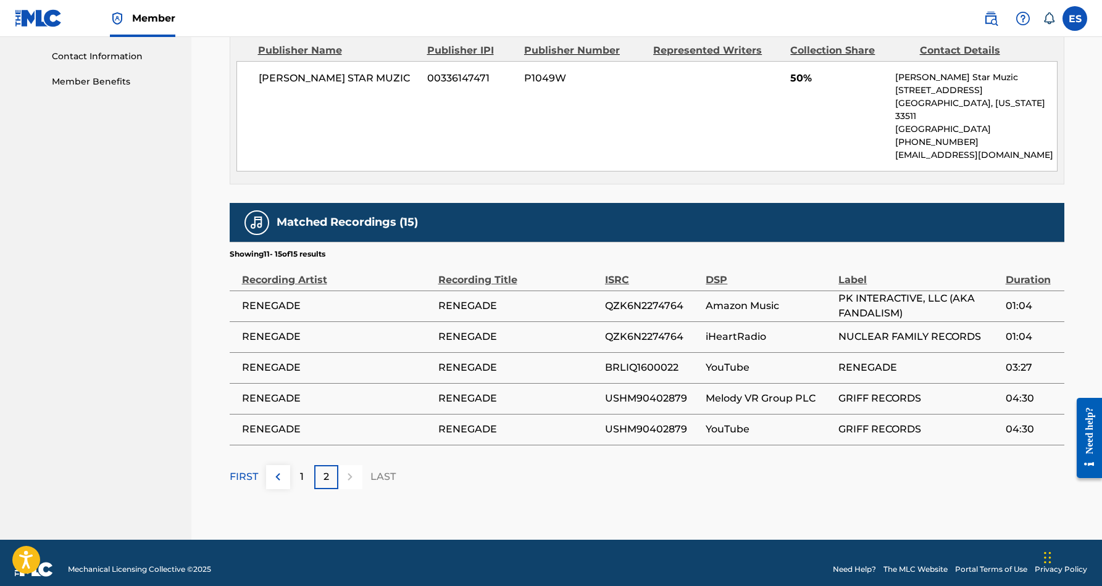
scroll to position [602, 0]
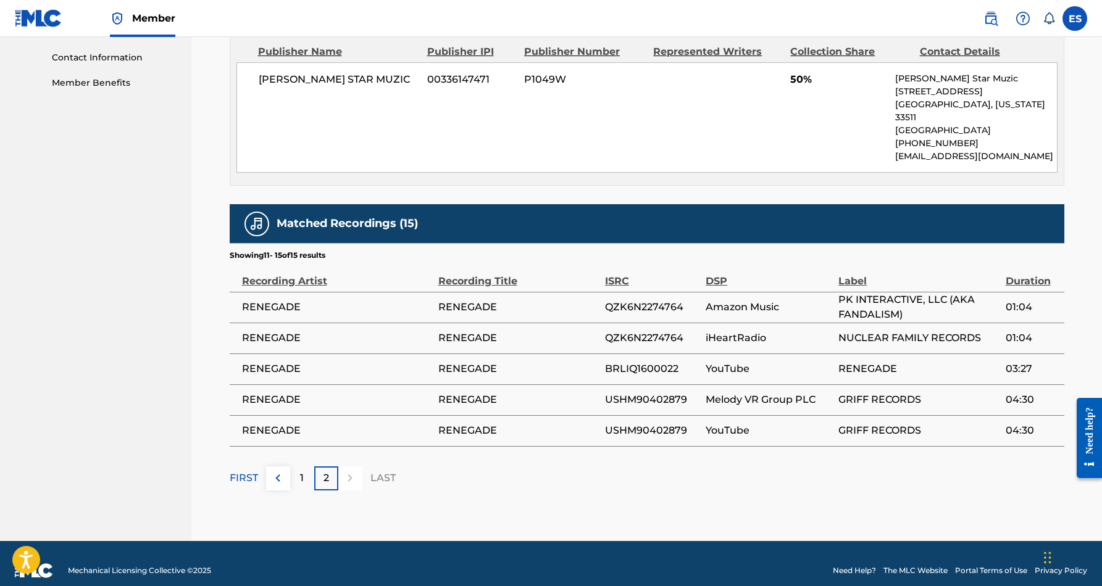
click at [304, 467] on div "1" at bounding box center [302, 479] width 24 height 24
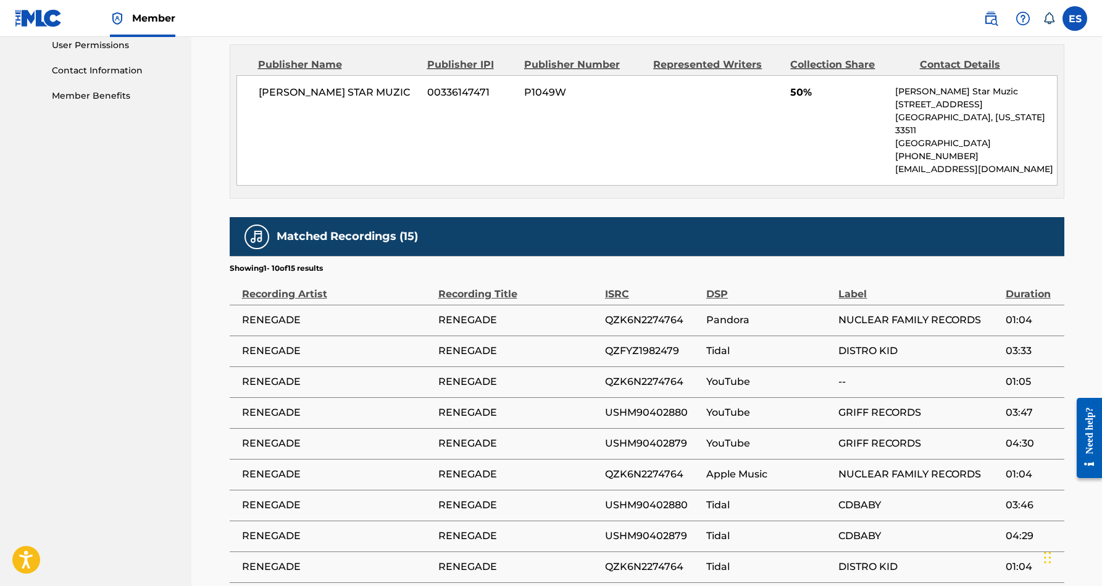
scroll to position [590, 0]
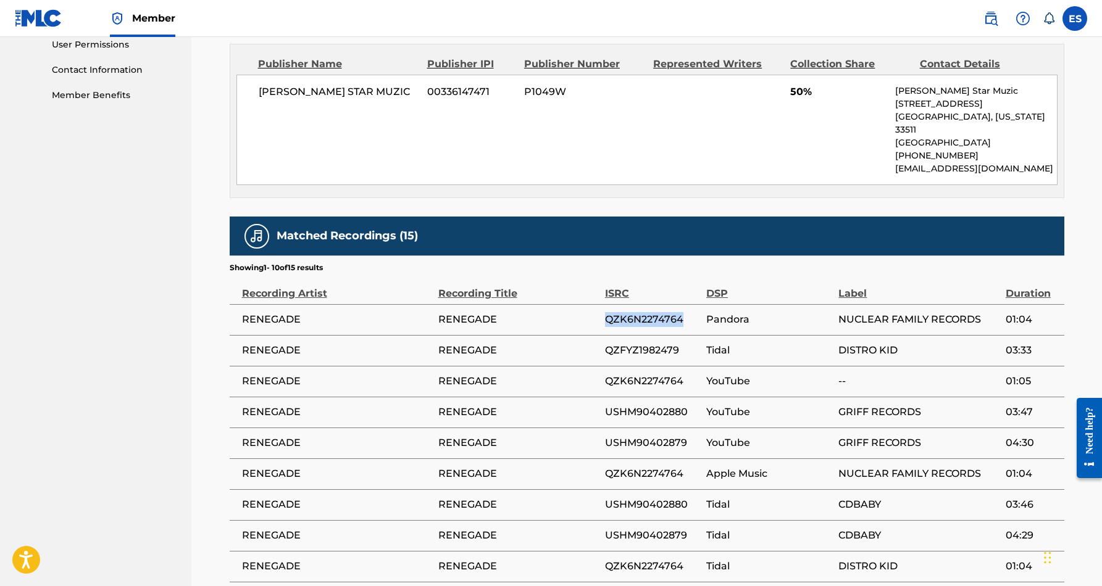
drag, startPoint x: 683, startPoint y: 303, endPoint x: 603, endPoint y: 307, distance: 79.7
click at [603, 307] on tr "RENEGADE RENEGADE QZK6N2274764 Pandora NUCLEAR FAMILY RECORDS 01:04" at bounding box center [647, 319] width 835 height 31
click at [577, 273] on div "Recording Title" at bounding box center [518, 287] width 161 height 28
drag, startPoint x: 685, startPoint y: 304, endPoint x: 604, endPoint y: 309, distance: 80.4
click at [605, 312] on span "QZK6N2274764" at bounding box center [652, 319] width 95 height 15
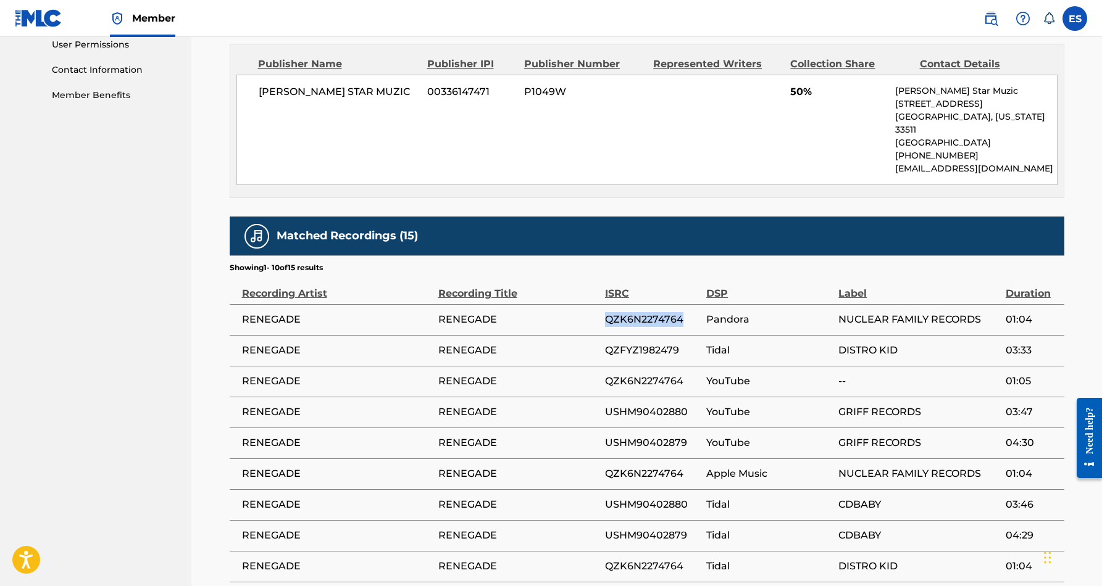
copy span "QZK6N2274764"
drag, startPoint x: 682, startPoint y: 335, endPoint x: 607, endPoint y: 337, distance: 74.7
click at [607, 343] on span "QZFYZ1982479" at bounding box center [652, 350] width 95 height 15
copy span "QZFYZ1982479"
drag, startPoint x: 688, startPoint y: 398, endPoint x: 604, endPoint y: 398, distance: 84.0
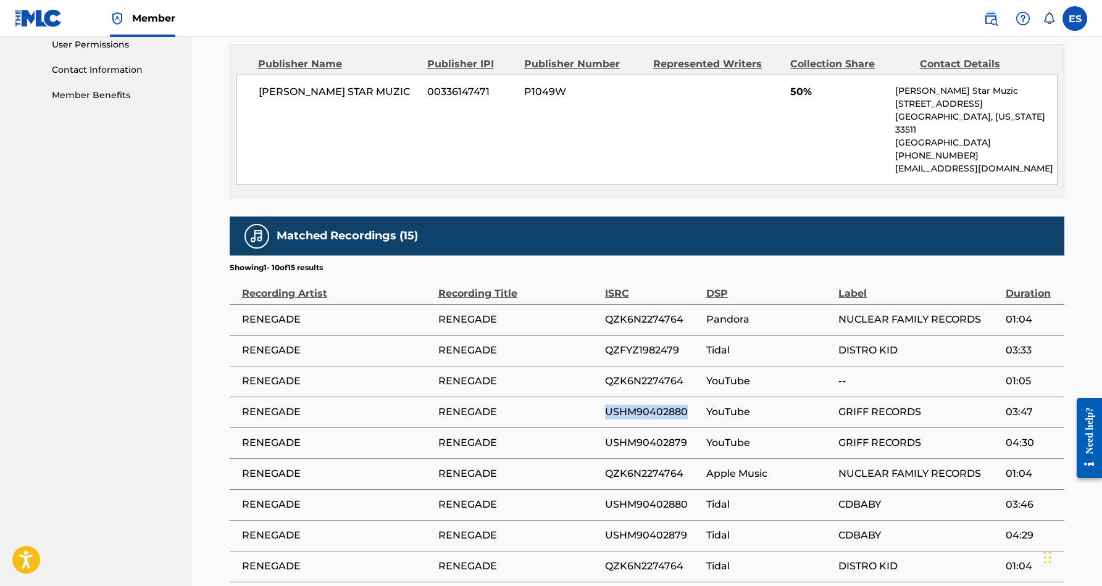
click at [605, 405] on span "USHM90402880" at bounding box center [652, 412] width 95 height 15
copy span "USHM90402880"
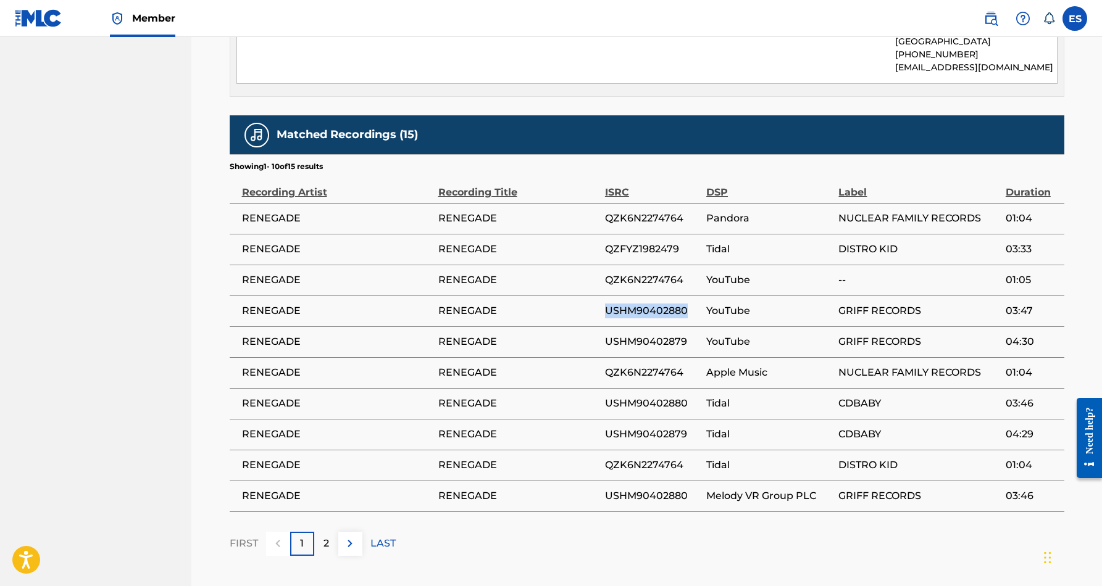
scroll to position [696, 0]
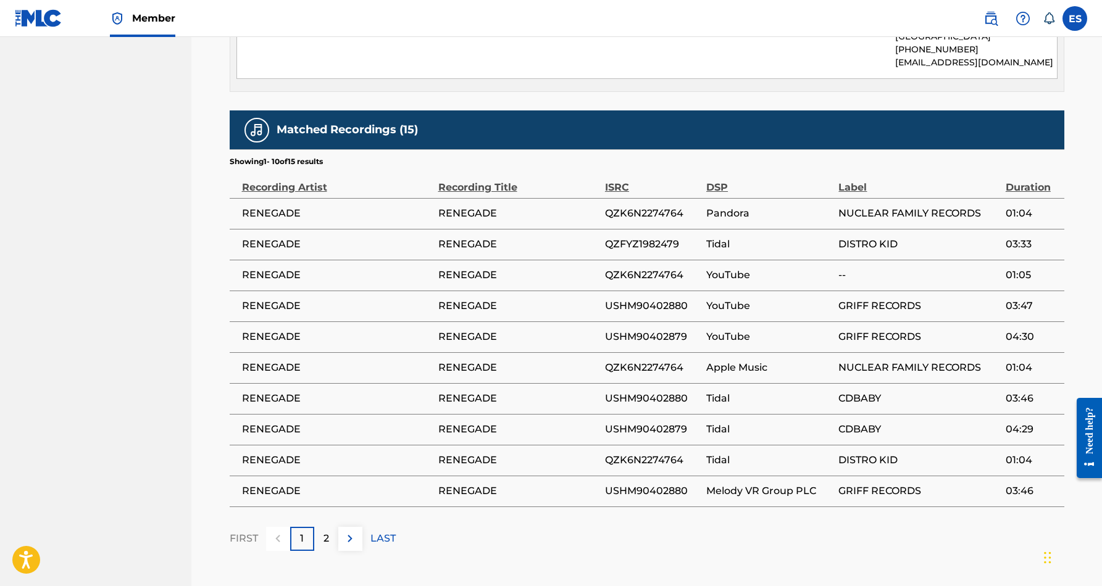
click at [327, 532] on p "2" at bounding box center [326, 539] width 6 height 15
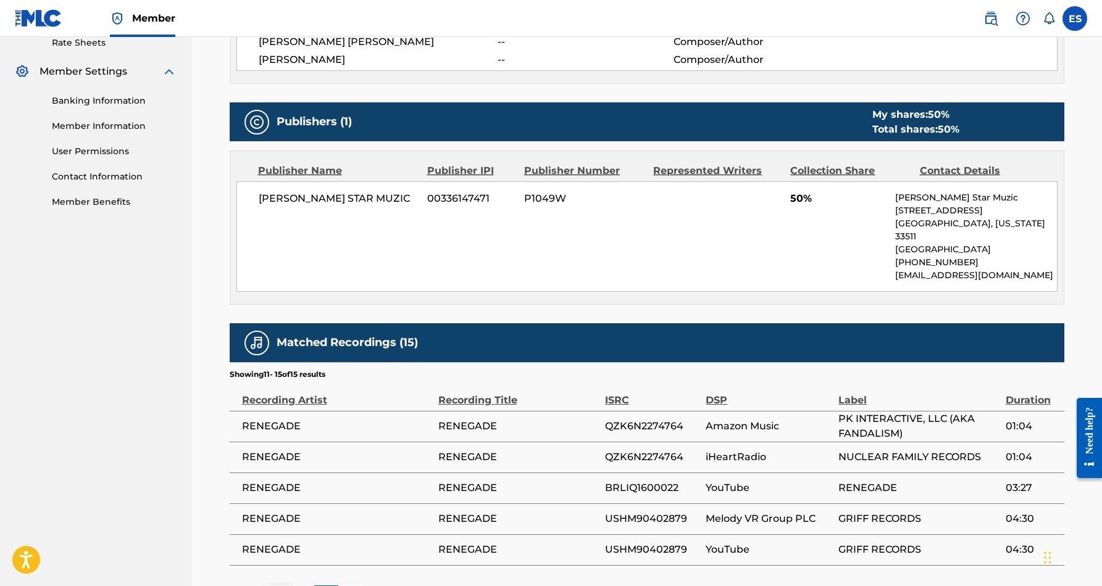
scroll to position [488, 0]
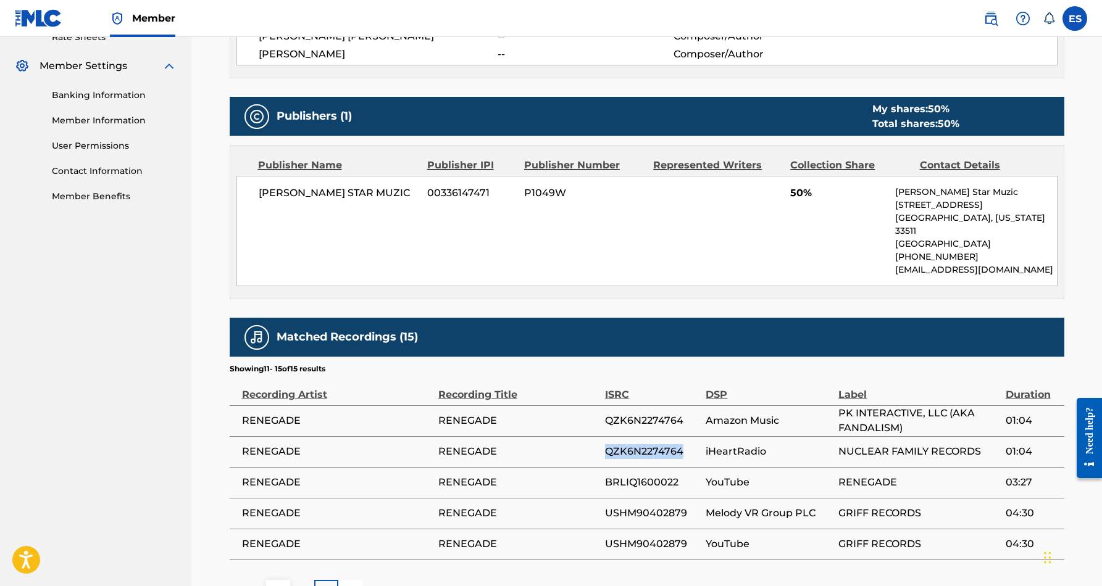
drag, startPoint x: 683, startPoint y: 436, endPoint x: 605, endPoint y: 440, distance: 78.5
click at [605, 444] on span "QZK6N2274764" at bounding box center [652, 451] width 94 height 15
copy span "QZK6N2274764"
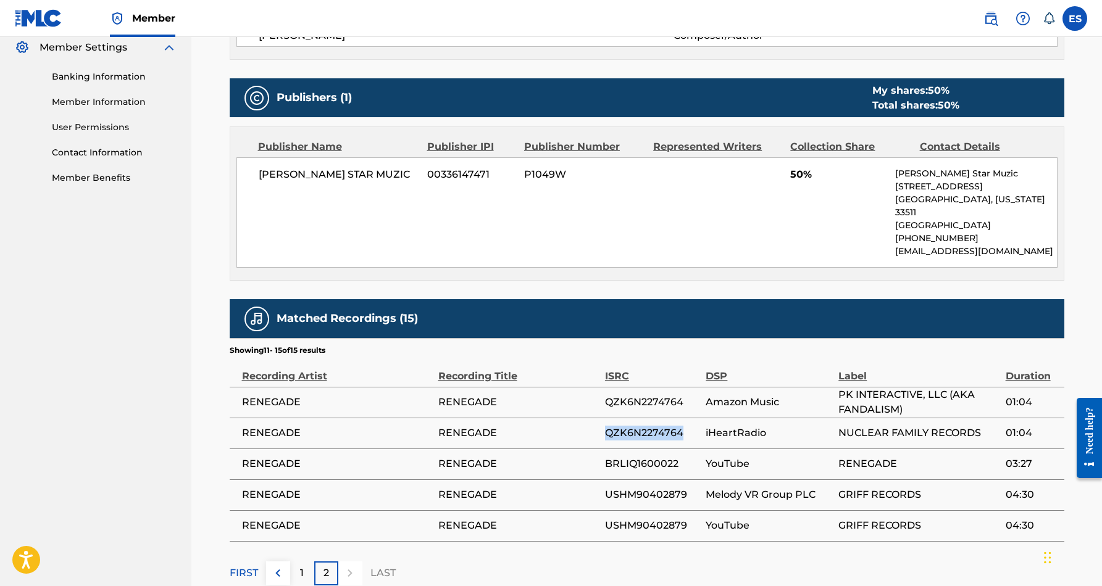
scroll to position [508, 0]
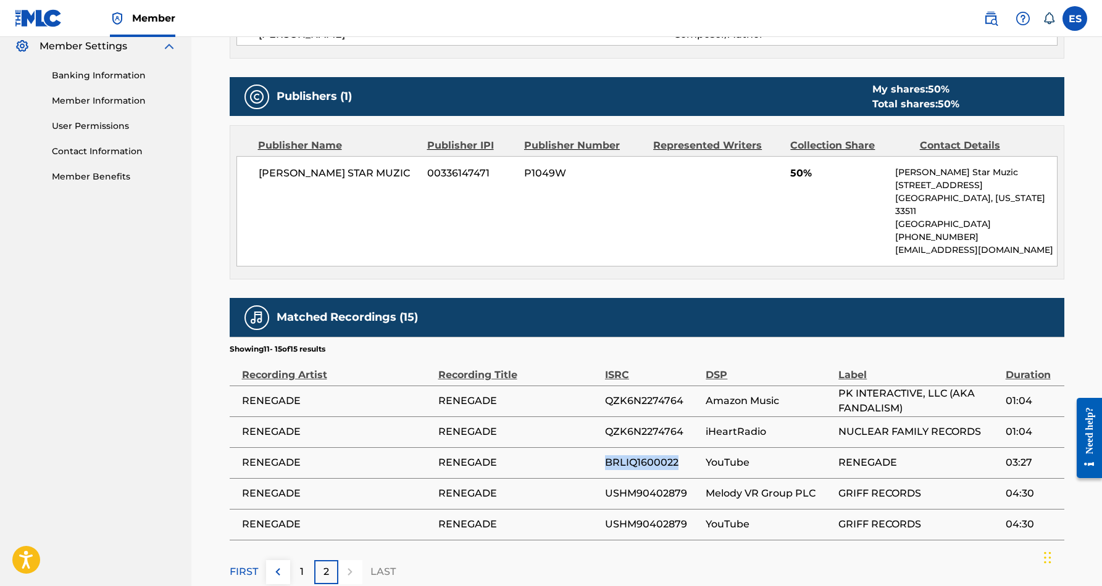
drag, startPoint x: 680, startPoint y: 449, endPoint x: 605, endPoint y: 449, distance: 75.3
click at [605, 456] on span "BRLIQ1600022" at bounding box center [652, 463] width 94 height 15
copy span "BRLIQ1600022"
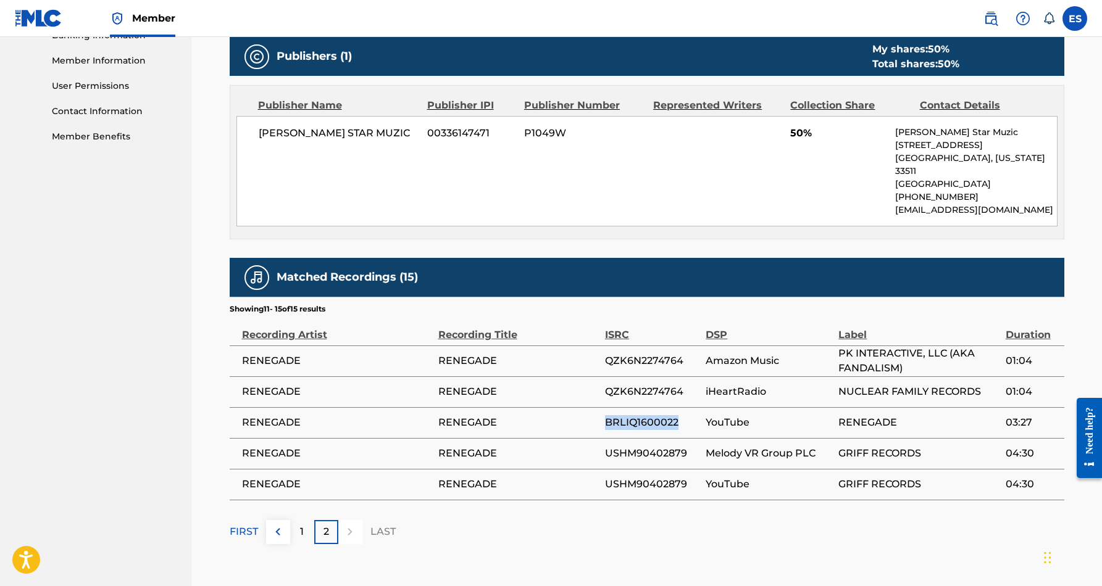
scroll to position [549, 0]
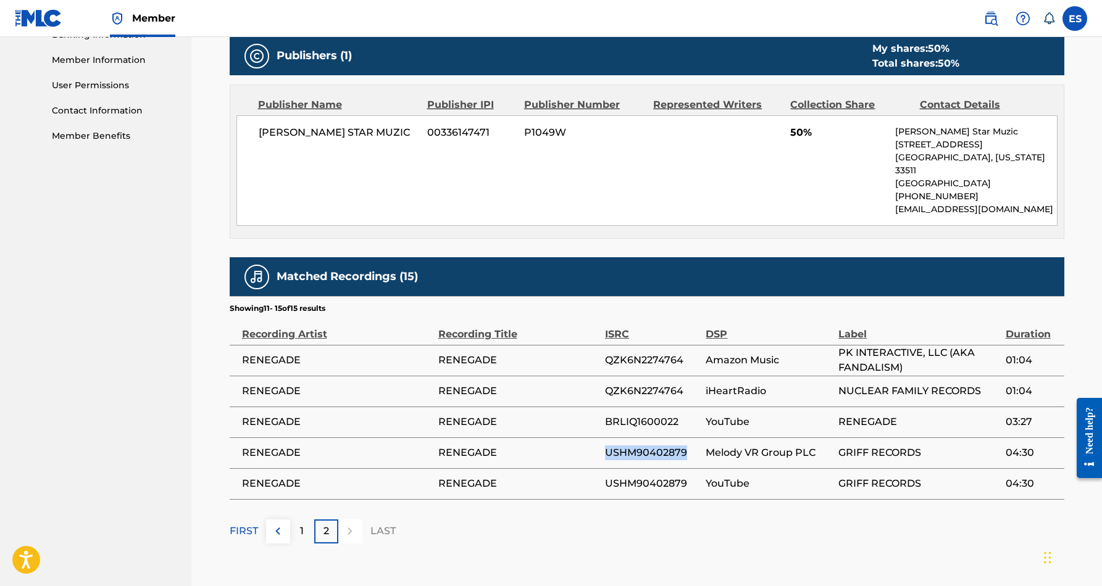
drag, startPoint x: 689, startPoint y: 438, endPoint x: 605, endPoint y: 437, distance: 84.0
click at [605, 446] on span "USHM90402879" at bounding box center [652, 453] width 94 height 15
click at [302, 524] on p "1" at bounding box center [302, 531] width 4 height 15
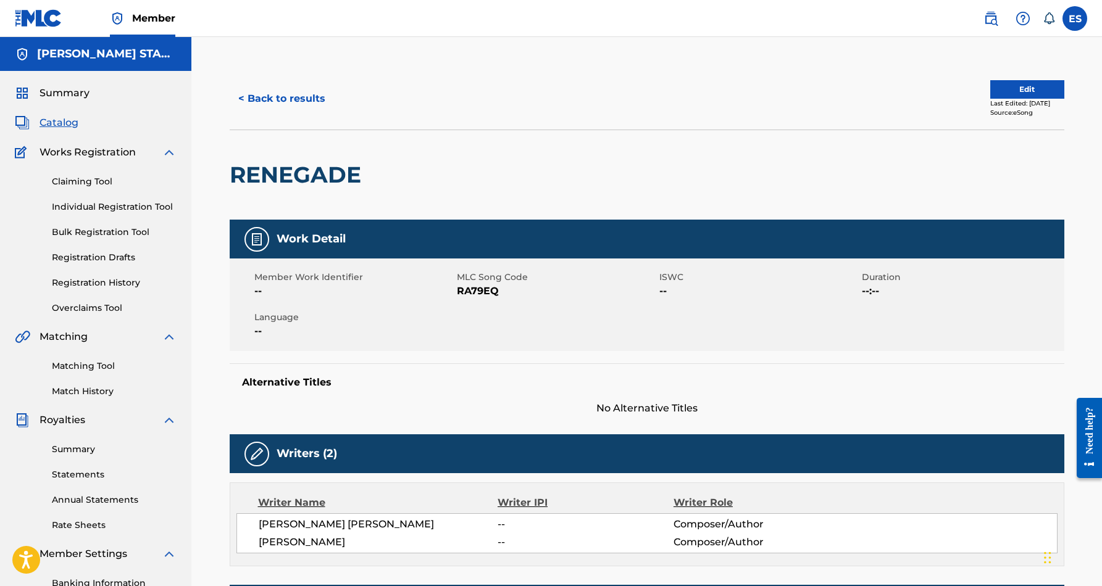
scroll to position [0, 0]
click at [312, 102] on button "< Back to results" at bounding box center [282, 98] width 104 height 31
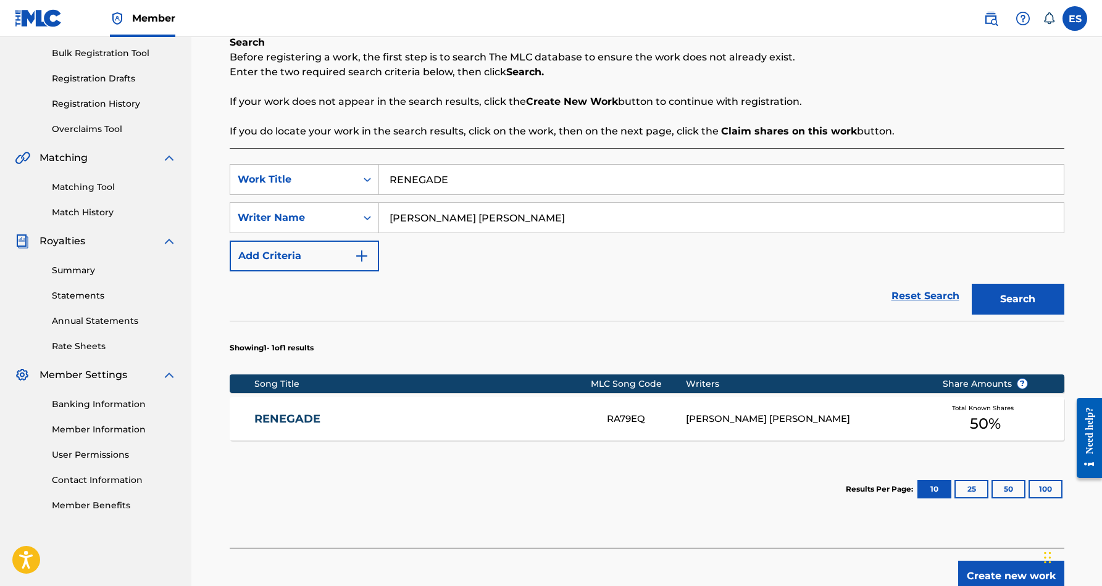
click at [467, 177] on input "RENEGADE" at bounding box center [721, 180] width 685 height 30
type input "R"
paste input "SENSATIONAL"
click at [987, 291] on button "Search" at bounding box center [1018, 299] width 93 height 31
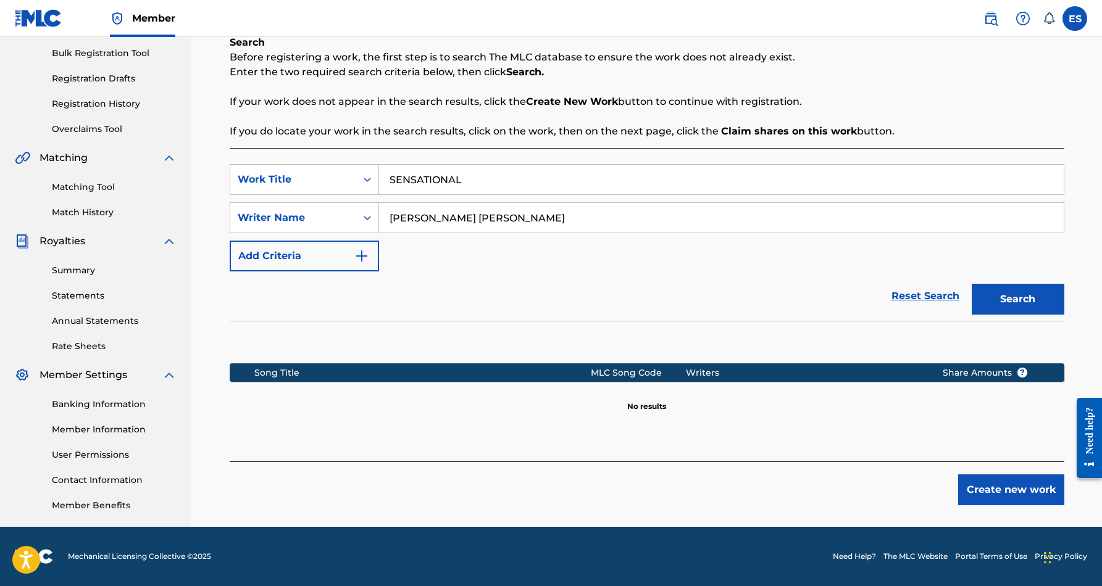
click at [478, 184] on input "SENSATIONAL" at bounding box center [721, 180] width 685 height 30
type input "S"
paste input "[PERSON_NAME] [PERSON_NAME]"
type input "E"
paste input "STAR SPANGELD BANNER"
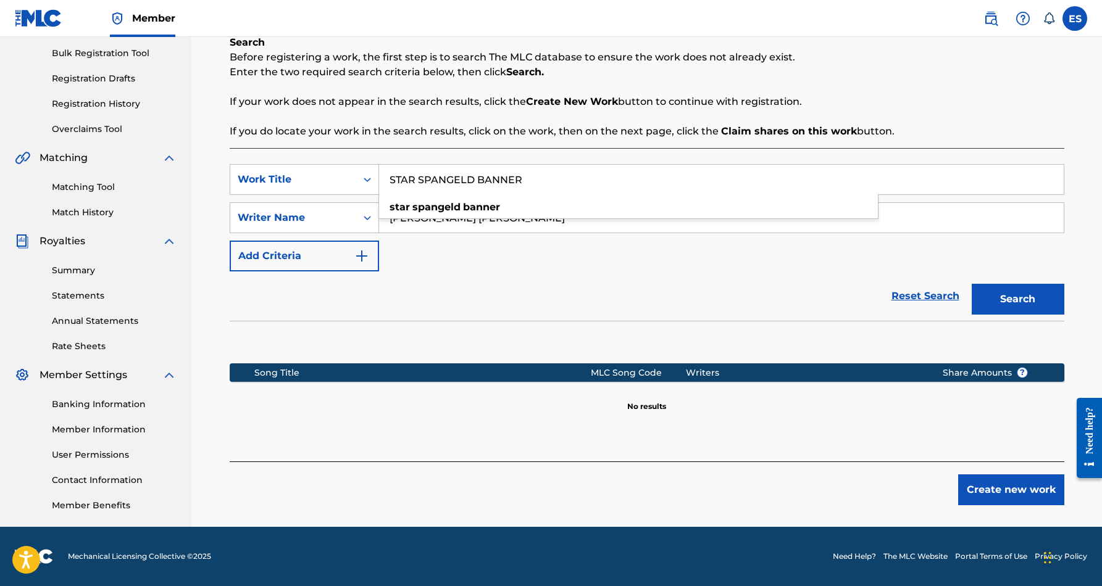
type input "STAR SPANGELD BANNER"
click at [994, 291] on button "Search" at bounding box center [1018, 299] width 93 height 31
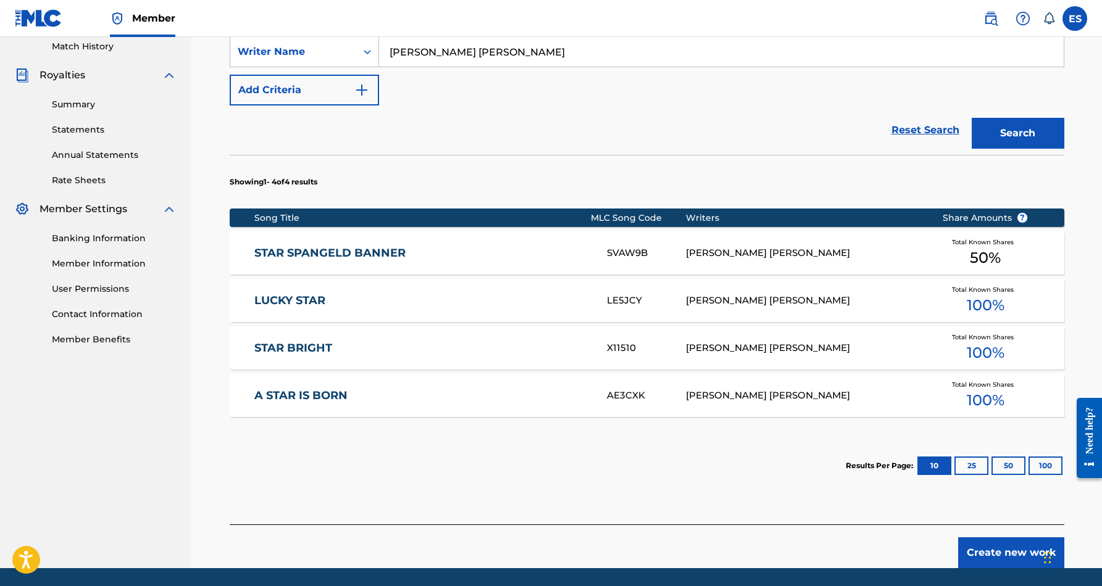
scroll to position [354, 0]
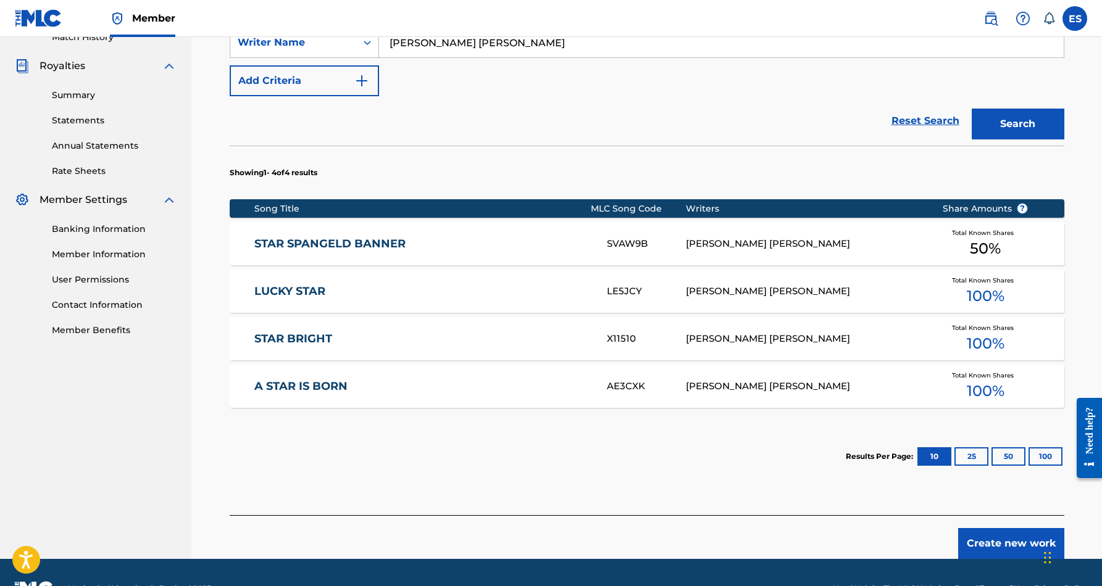
click at [761, 247] on div "[PERSON_NAME] [PERSON_NAME]" at bounding box center [805, 244] width 238 height 14
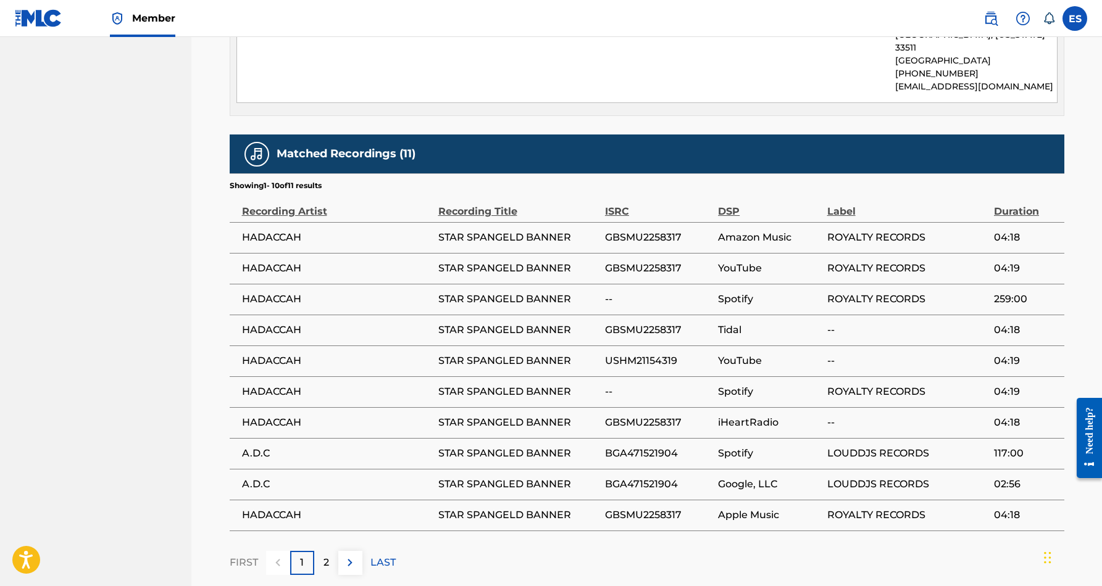
scroll to position [664, 0]
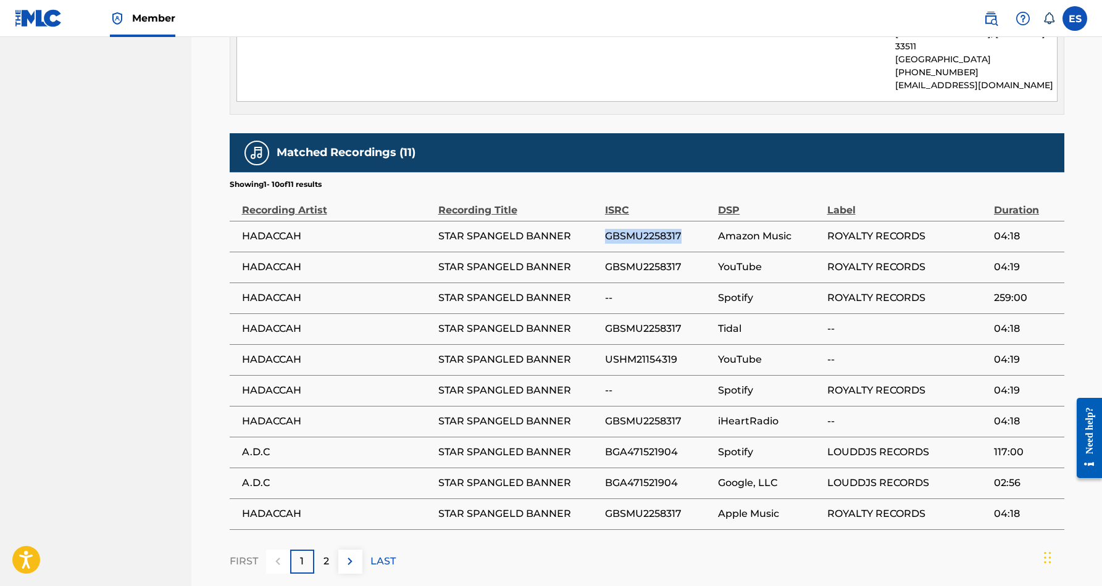
drag, startPoint x: 683, startPoint y: 222, endPoint x: 605, endPoint y: 226, distance: 78.5
click at [605, 229] on span "GBSMU2258317" at bounding box center [658, 236] width 107 height 15
drag, startPoint x: 679, startPoint y: 345, endPoint x: 606, endPoint y: 348, distance: 73.5
click at [606, 352] on span "USHM21154319" at bounding box center [658, 359] width 107 height 15
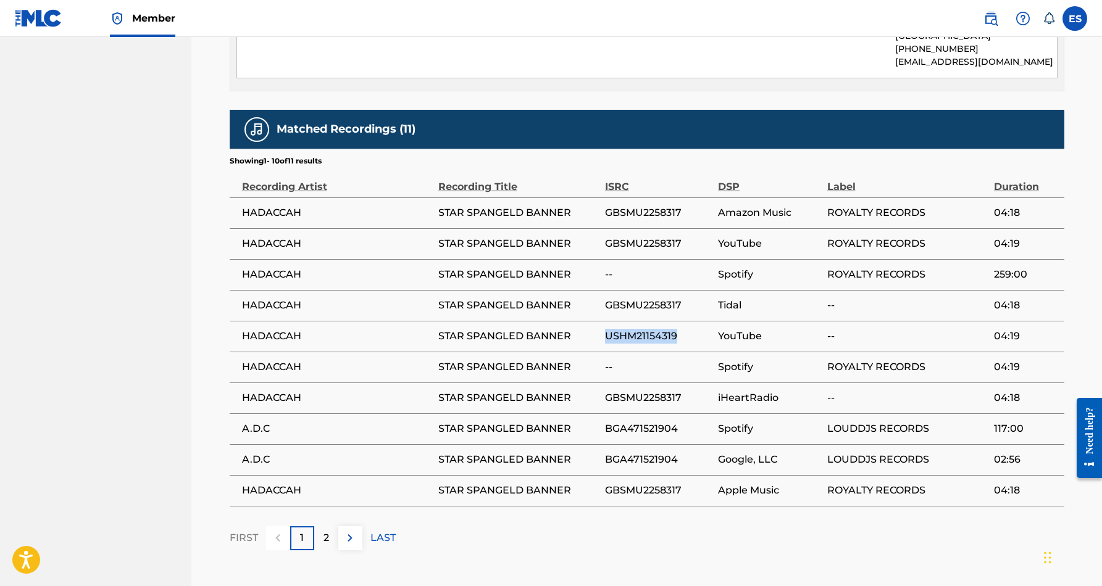
scroll to position [694, 0]
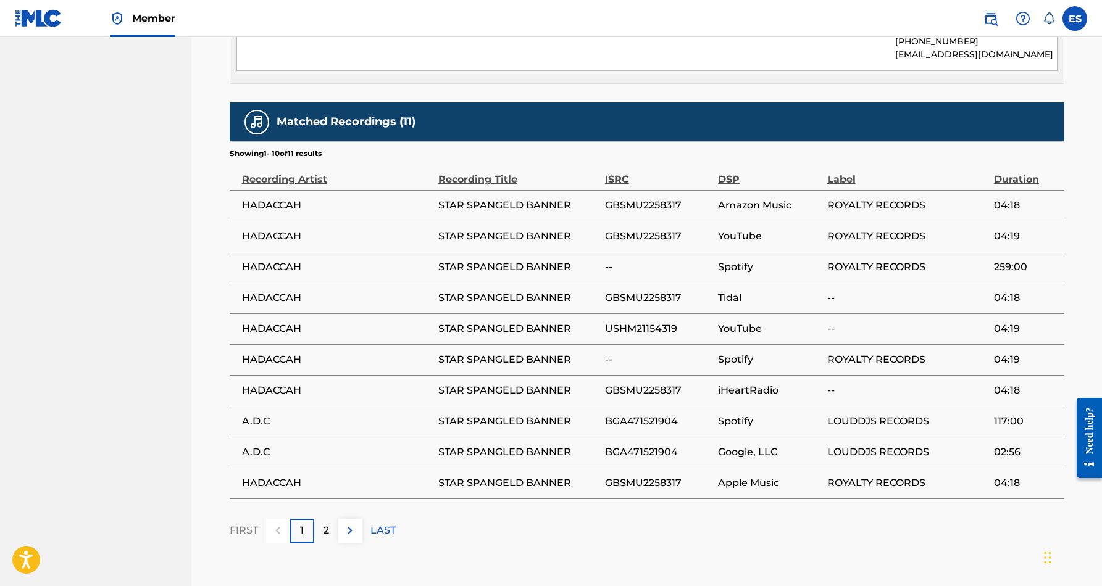
click at [326, 523] on p "2" at bounding box center [326, 530] width 6 height 15
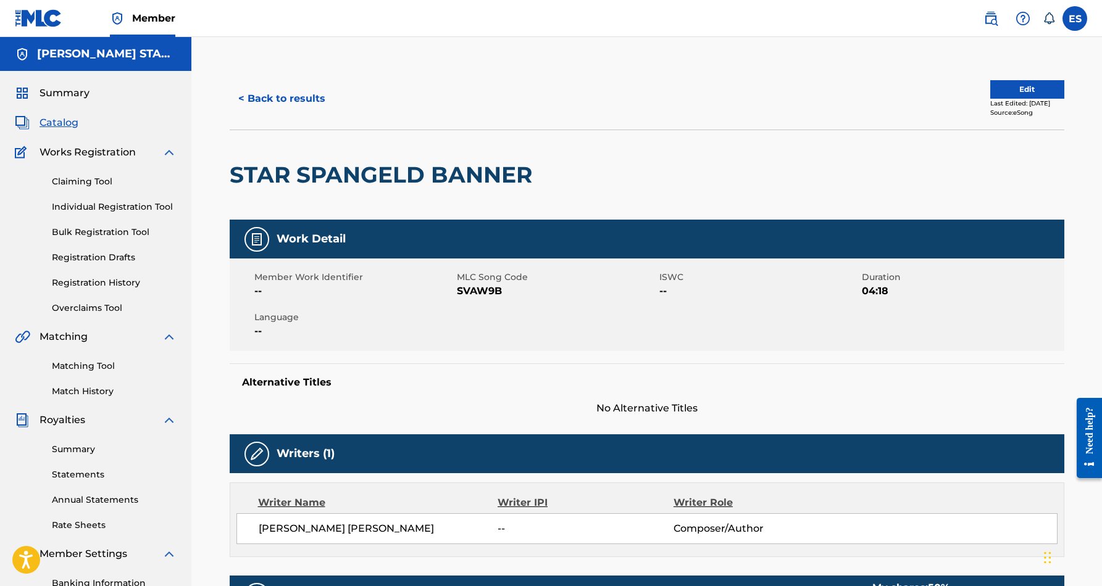
scroll to position [0, 0]
click at [308, 102] on button "< Back to results" at bounding box center [282, 98] width 104 height 31
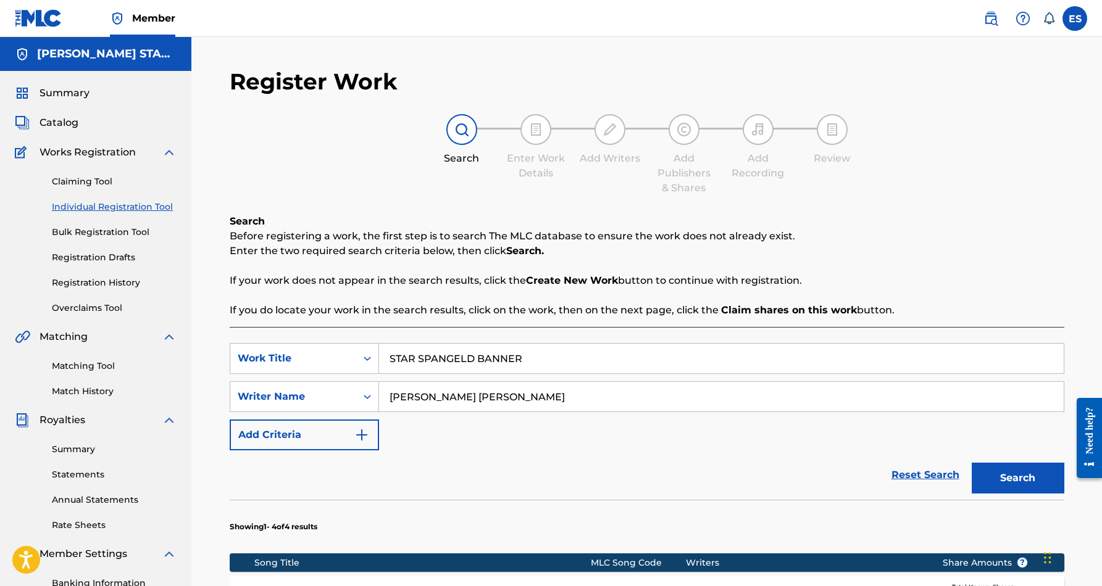
scroll to position [179, 0]
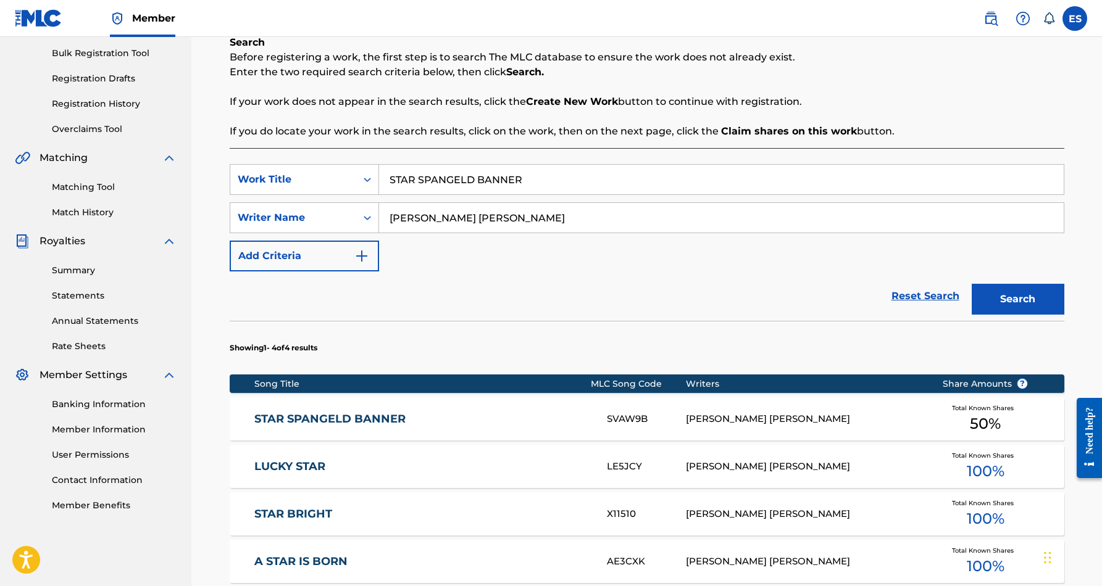
click at [530, 176] on input "STAR SPANGELD BANNER" at bounding box center [721, 180] width 685 height 30
type input "S"
paste input "STOMP THE DEVIL OUT"
type input "STOMP THE DEVIL OUT"
click at [995, 296] on button "Search" at bounding box center [1018, 299] width 93 height 31
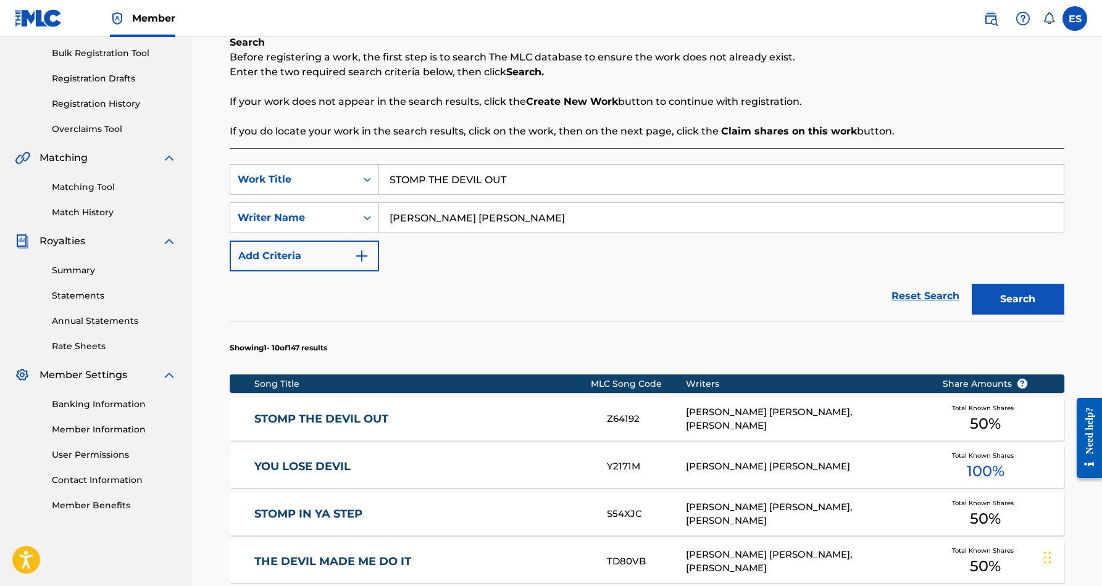
click at [490, 417] on link "STOMP THE DEVIL OUT" at bounding box center [422, 419] width 336 height 14
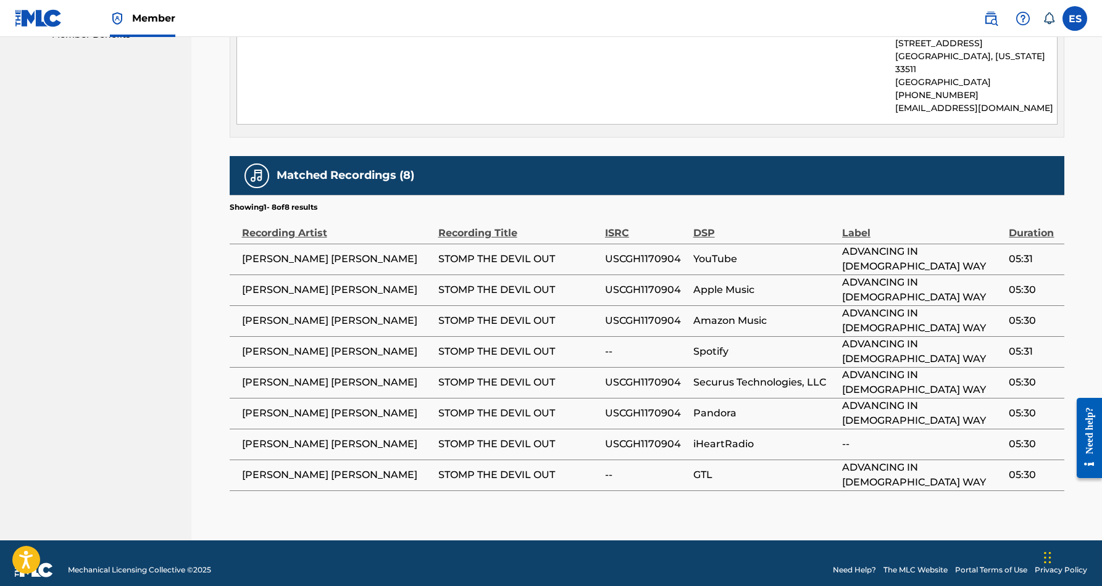
scroll to position [649, 0]
click at [1069, 15] on label at bounding box center [1074, 18] width 25 height 25
click at [1075, 19] on input "ES [PERSON_NAME] [EMAIL_ADDRESS][DOMAIN_NAME] Notification Preferences Profile …" at bounding box center [1075, 19] width 0 height 0
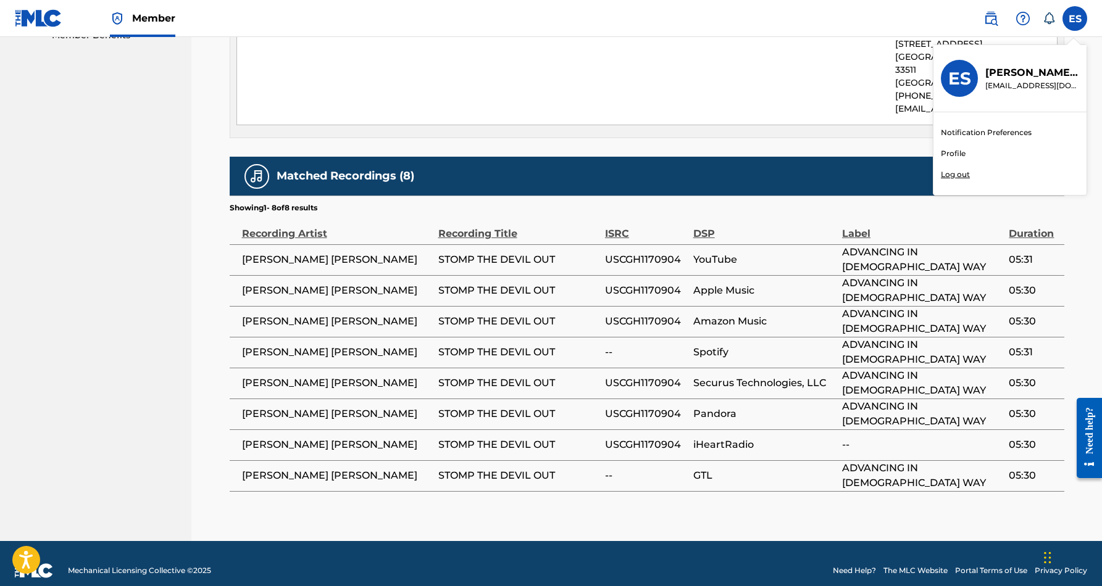
click at [948, 172] on p "Log out" at bounding box center [955, 174] width 29 height 11
click at [1075, 19] on input "ES [PERSON_NAME] [EMAIL_ADDRESS][DOMAIN_NAME] Notification Preferences Profile …" at bounding box center [1075, 19] width 0 height 0
